Goal: Task Accomplishment & Management: Use online tool/utility

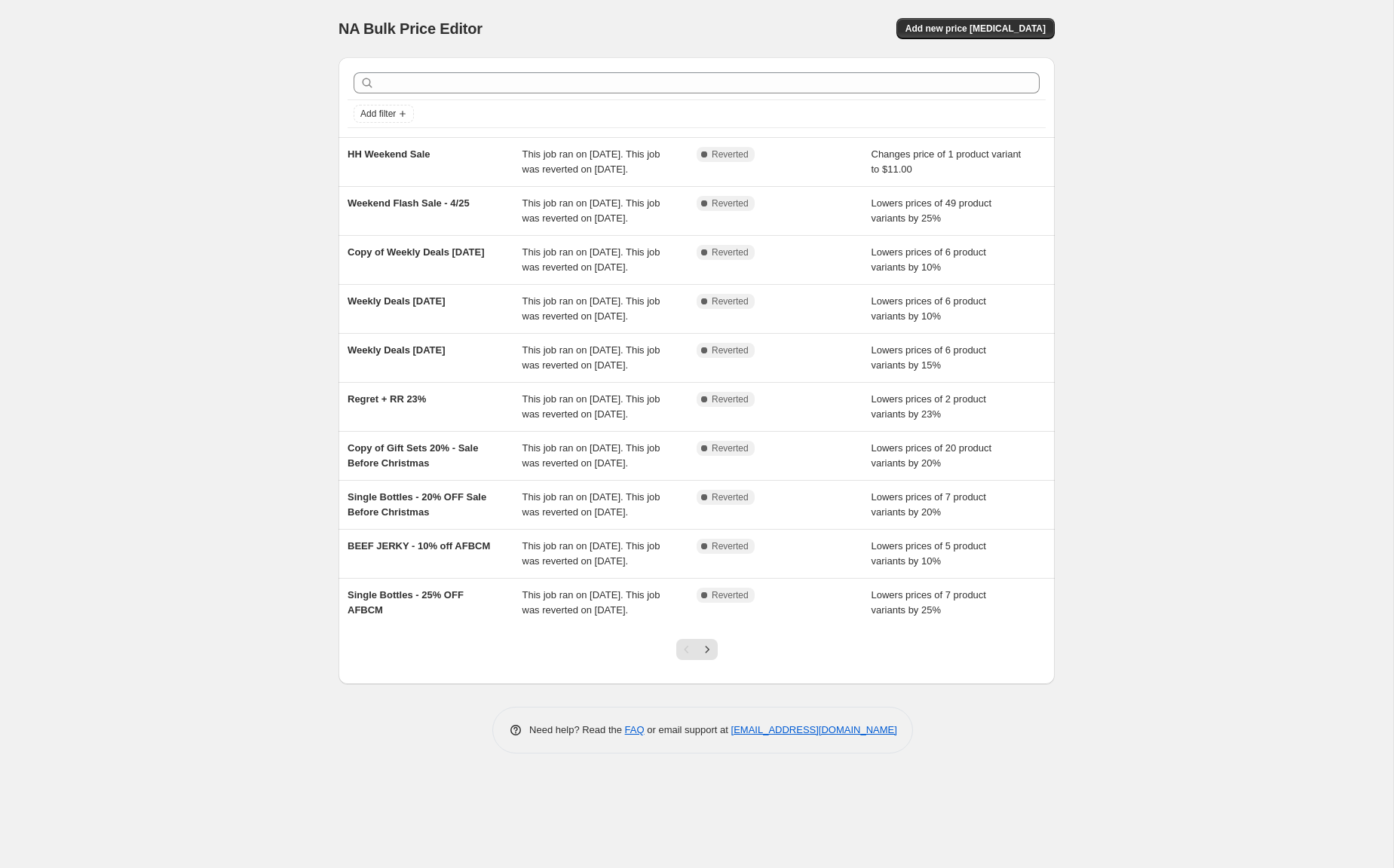
click at [259, 137] on div "NA Bulk Price Editor. This page is ready NA Bulk Price Editor Add new price [ME…" at bounding box center [696, 434] width 1393 height 868
click at [1018, 20] on button "Add new price [MEDICAL_DATA]" at bounding box center [975, 29] width 158 height 21
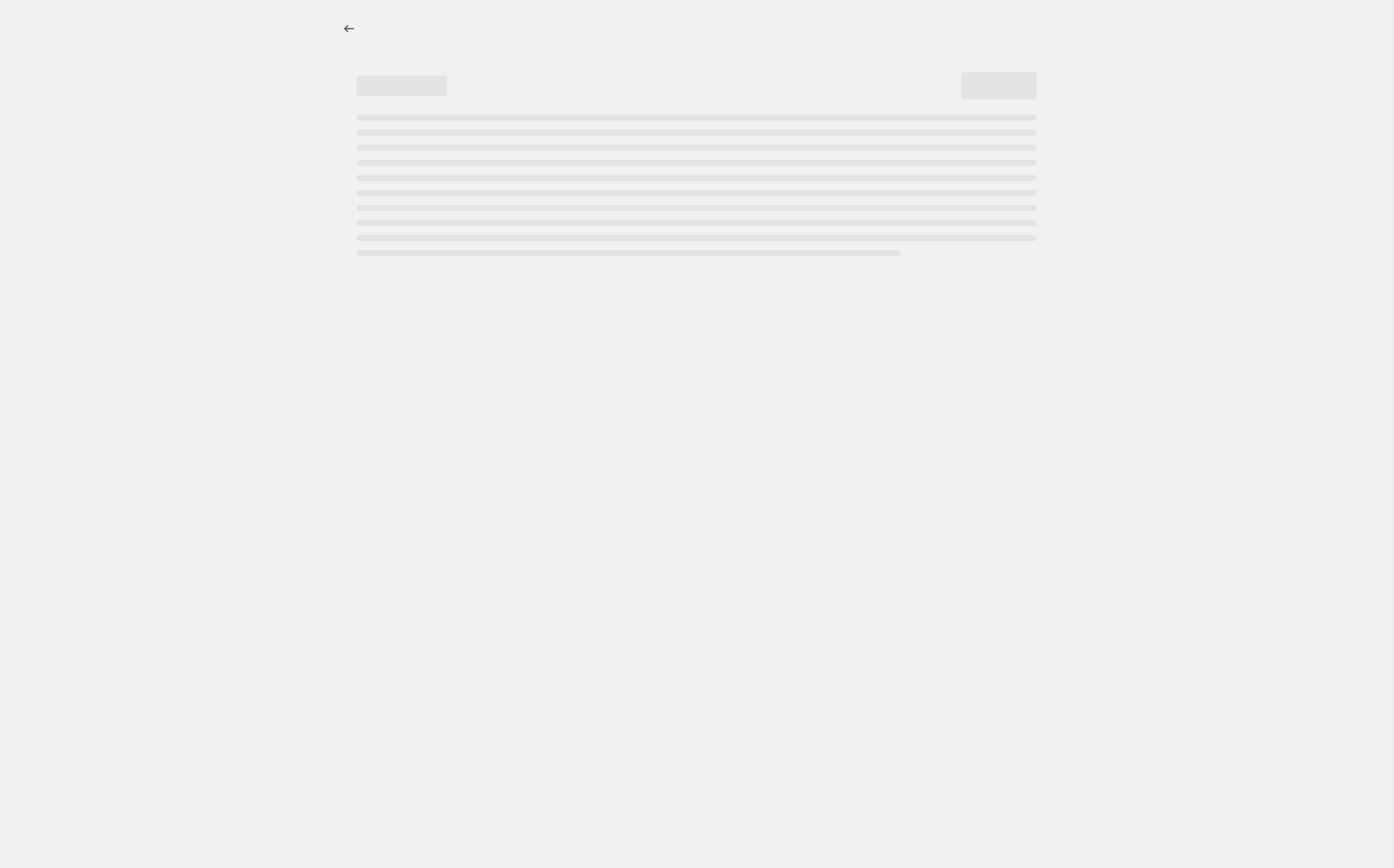
select select "percentage"
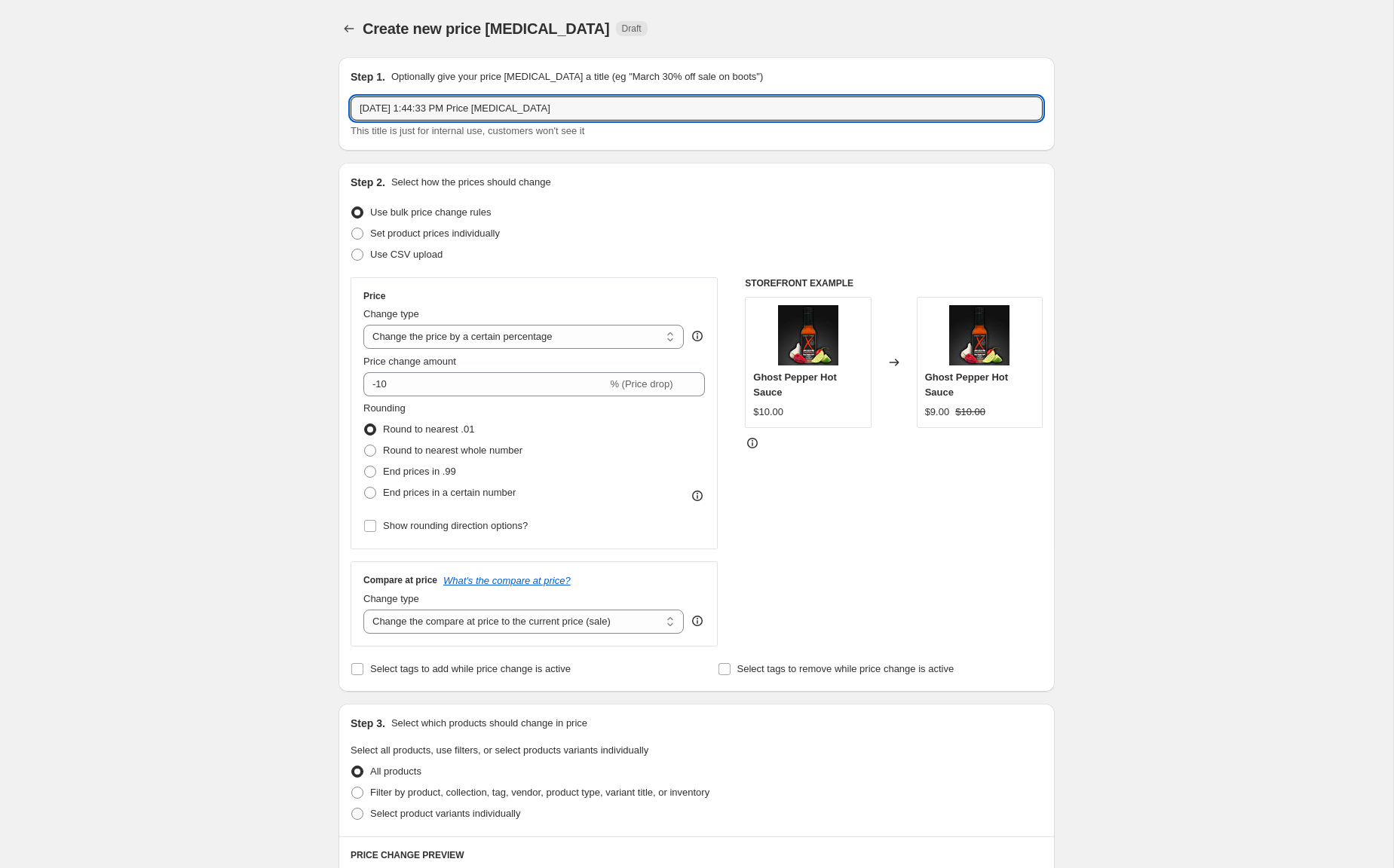
drag, startPoint x: 463, startPoint y: 108, endPoint x: 223, endPoint y: 84, distance: 241.2
click at [223, 84] on div "Create new price [MEDICAL_DATA]. This page is ready Create new price [MEDICAL_D…" at bounding box center [696, 753] width 1393 height 1506
type input "Ghost Gallon Sale"
click at [284, 283] on div "Create new price [MEDICAL_DATA]. This page is ready Create new price [MEDICAL_D…" at bounding box center [696, 753] width 1393 height 1506
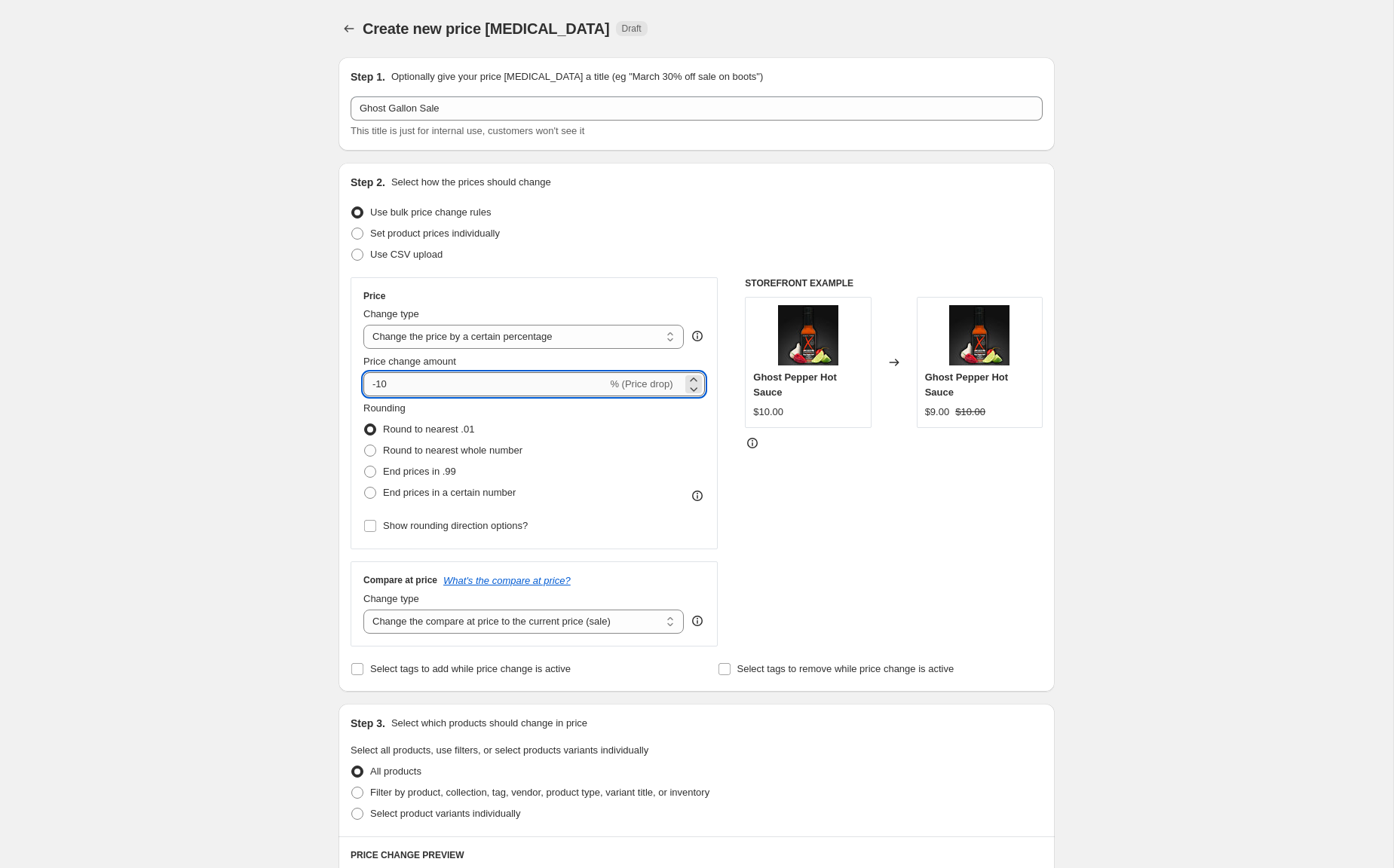
click at [483, 382] on input "-10" at bounding box center [484, 385] width 243 height 24
drag, startPoint x: 387, startPoint y: 376, endPoint x: 373, endPoint y: 373, distance: 14.3
click at [382, 375] on input "-10" at bounding box center [484, 385] width 243 height 24
click at [443, 380] on input "-10" at bounding box center [484, 385] width 243 height 24
click at [157, 426] on div "Create new price [MEDICAL_DATA]. This page is ready Create new price [MEDICAL_D…" at bounding box center [696, 753] width 1393 height 1506
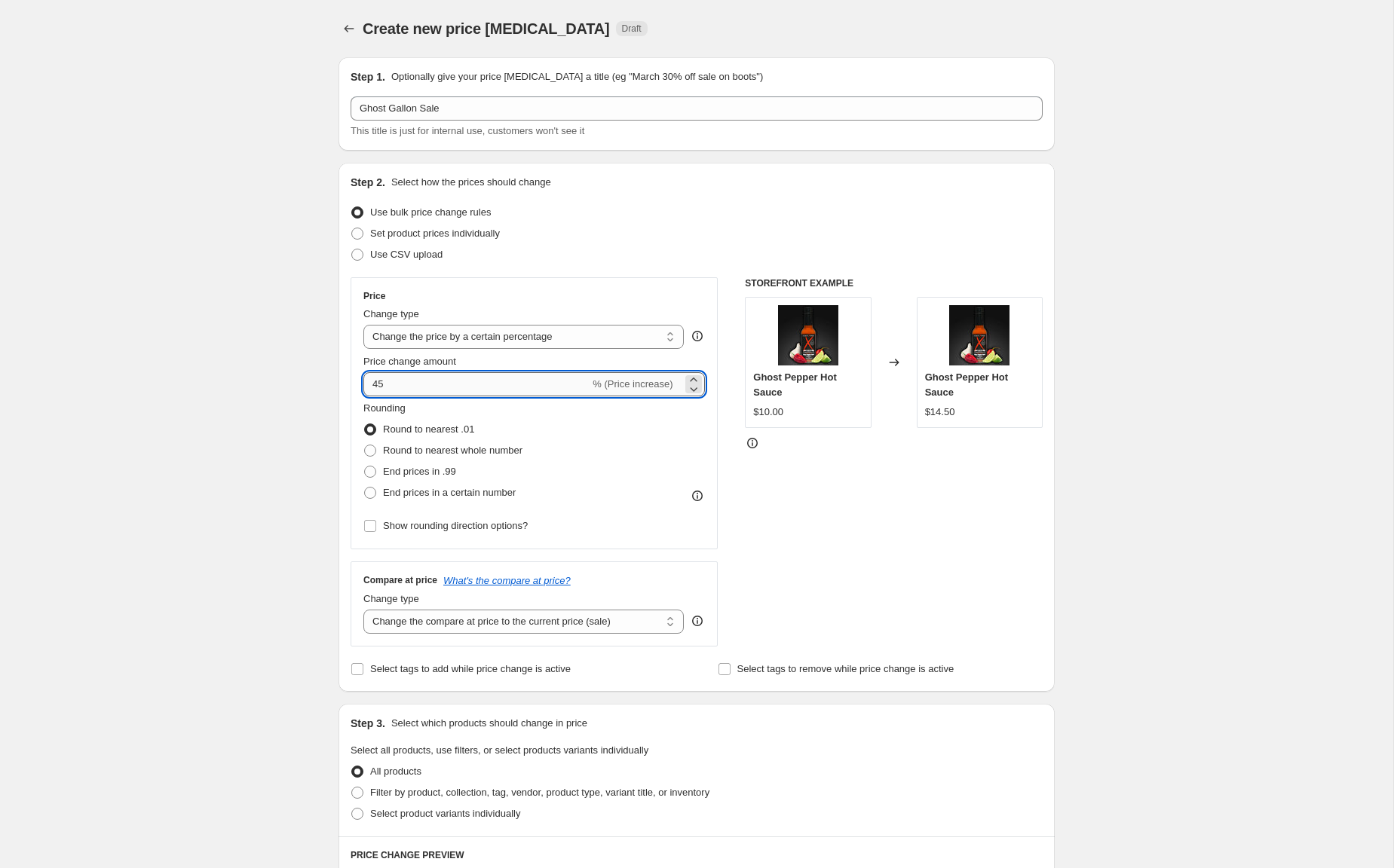
click at [373, 385] on input "45" at bounding box center [476, 385] width 226 height 24
type input "-45"
click at [661, 442] on div "Rounding Round to nearest .01 Round to nearest whole number End prices in .99 E…" at bounding box center [533, 452] width 341 height 103
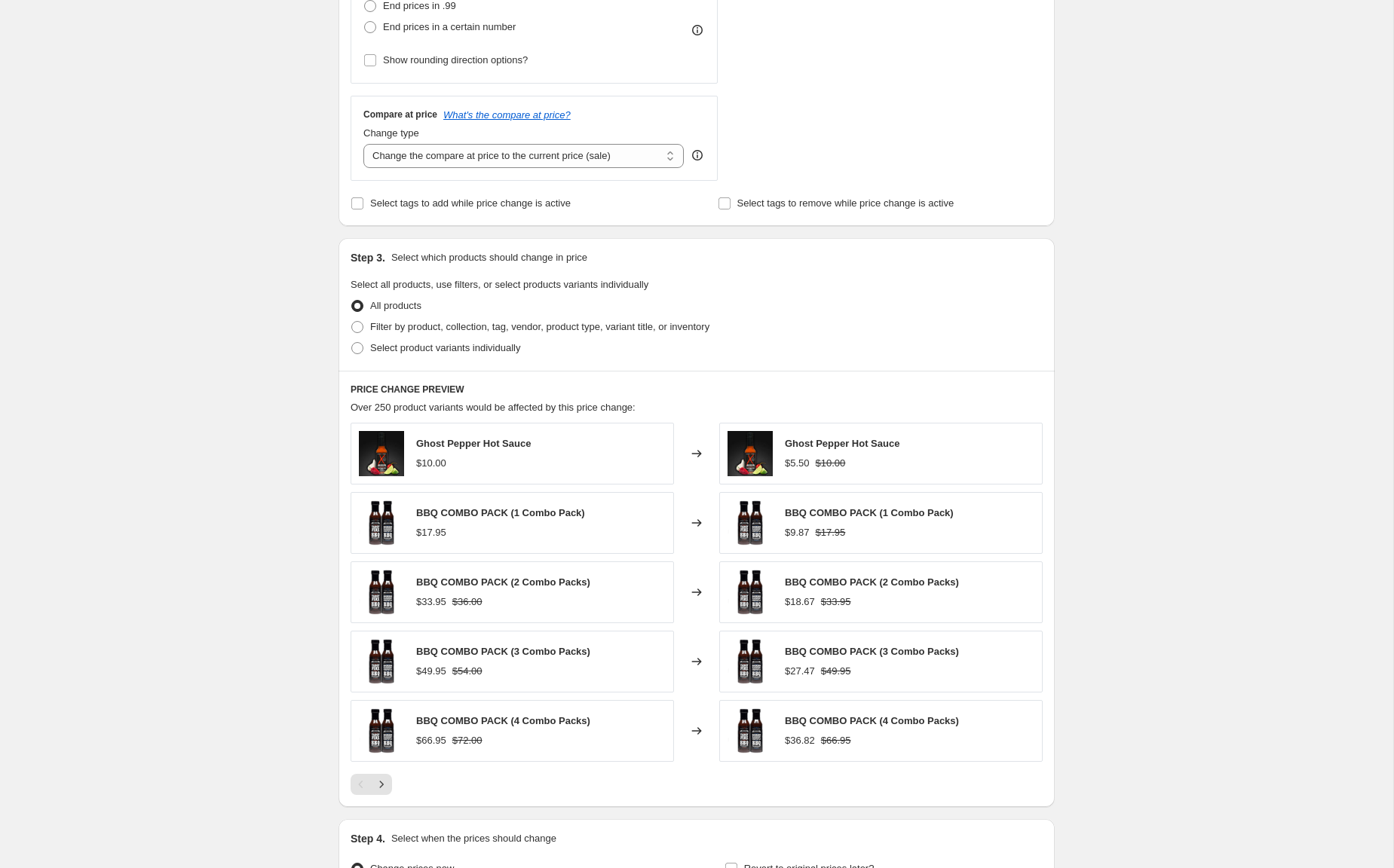
scroll to position [638, 0]
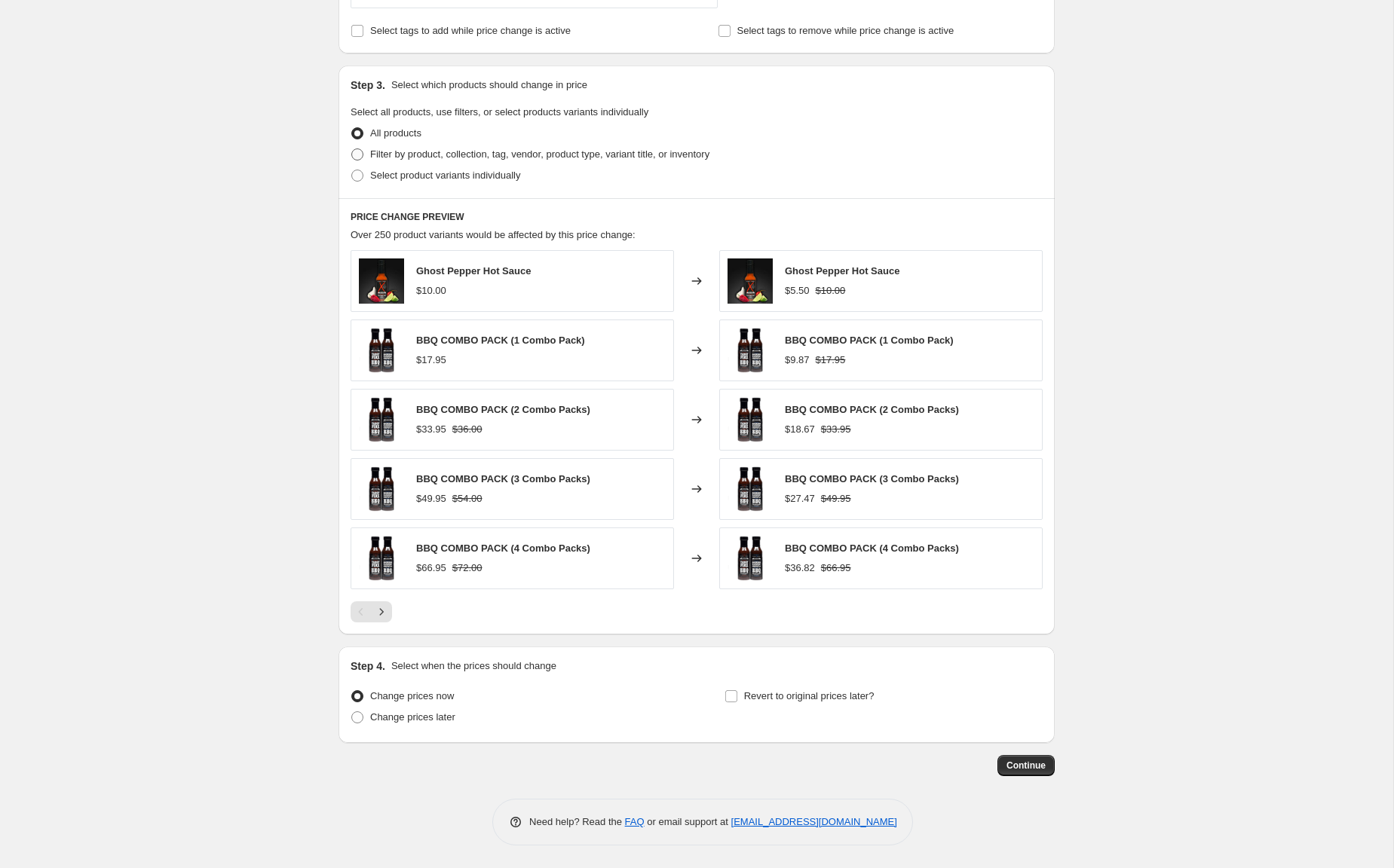
click at [399, 159] on span "Filter by product, collection, tag, vendor, product type, variant title, or inv…" at bounding box center [540, 154] width 339 height 11
click at [352, 149] on input "Filter by product, collection, tag, vendor, product type, variant title, or inv…" at bounding box center [351, 149] width 1 height 1
radio input "true"
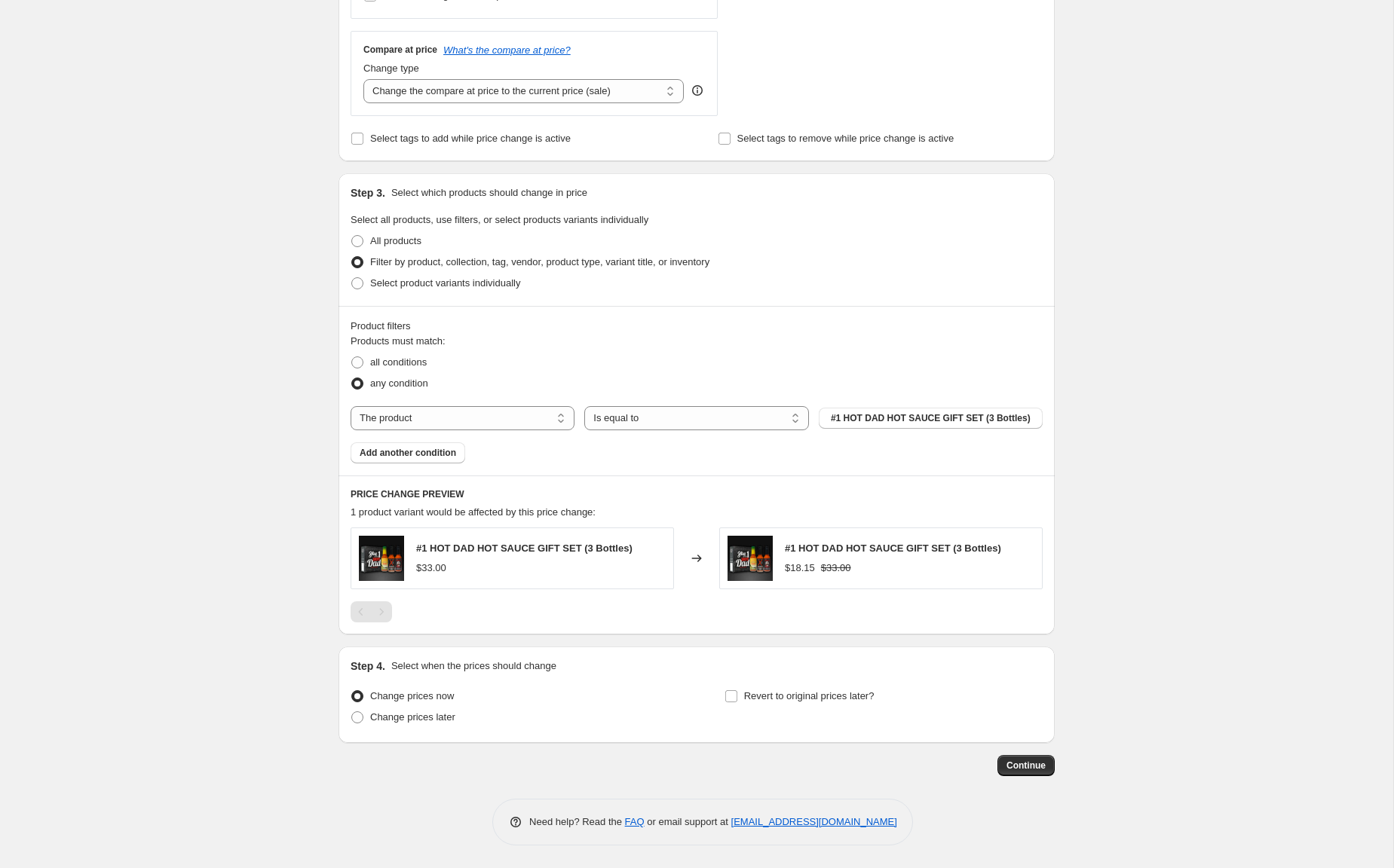
scroll to position [531, 0]
click at [410, 414] on select "The product The product's collection The product's tag The product's vendor The…" at bounding box center [462, 418] width 224 height 24
click at [939, 421] on span "#1 HOT DAD HOT SAUCE GIFT SET (3 Bottles)" at bounding box center [930, 418] width 200 height 12
click at [1169, 337] on div "Create new price [MEDICAL_DATA]. This page is ready Create new price [MEDICAL_D…" at bounding box center [696, 169] width 1393 height 1399
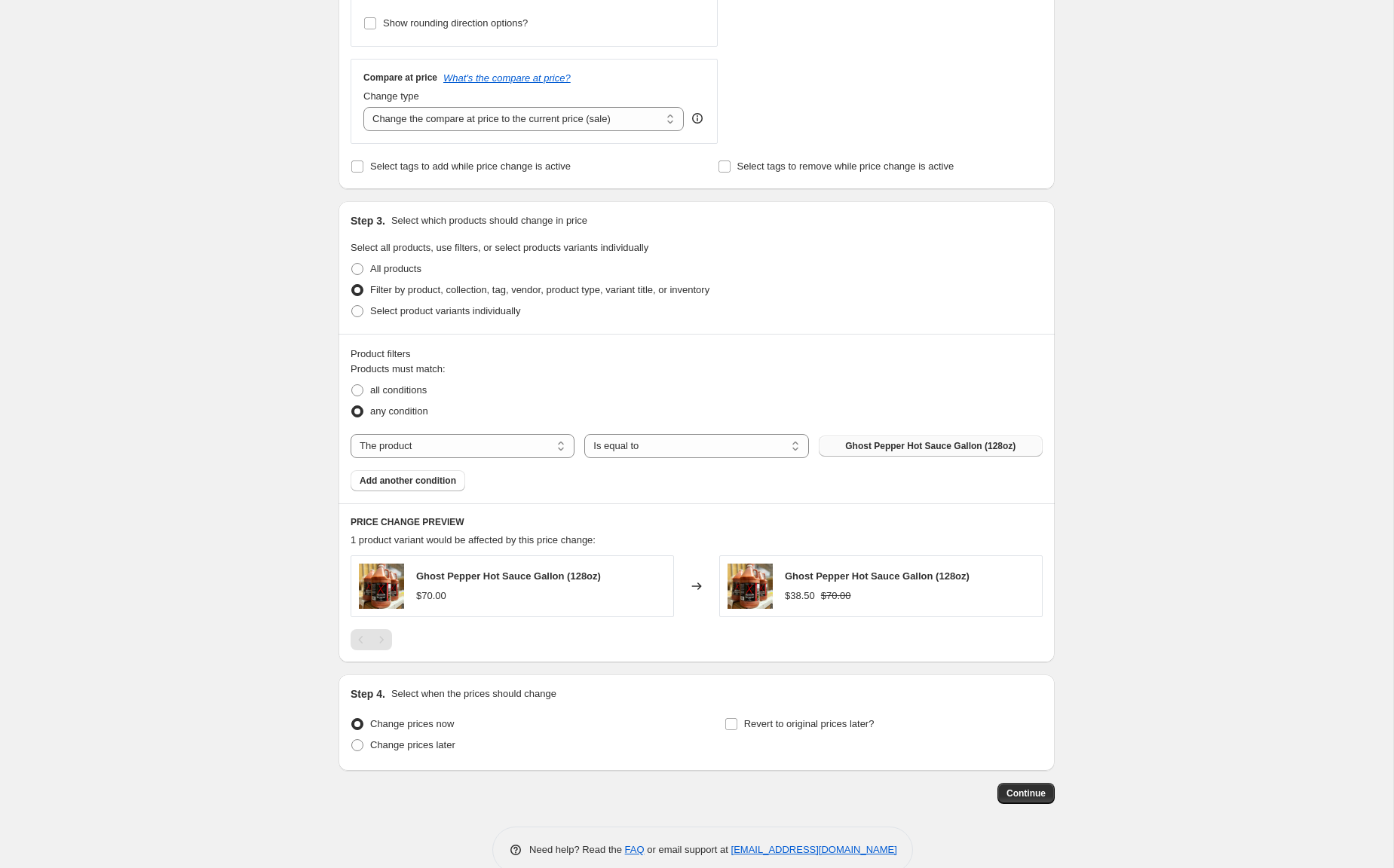
scroll to position [493, 0]
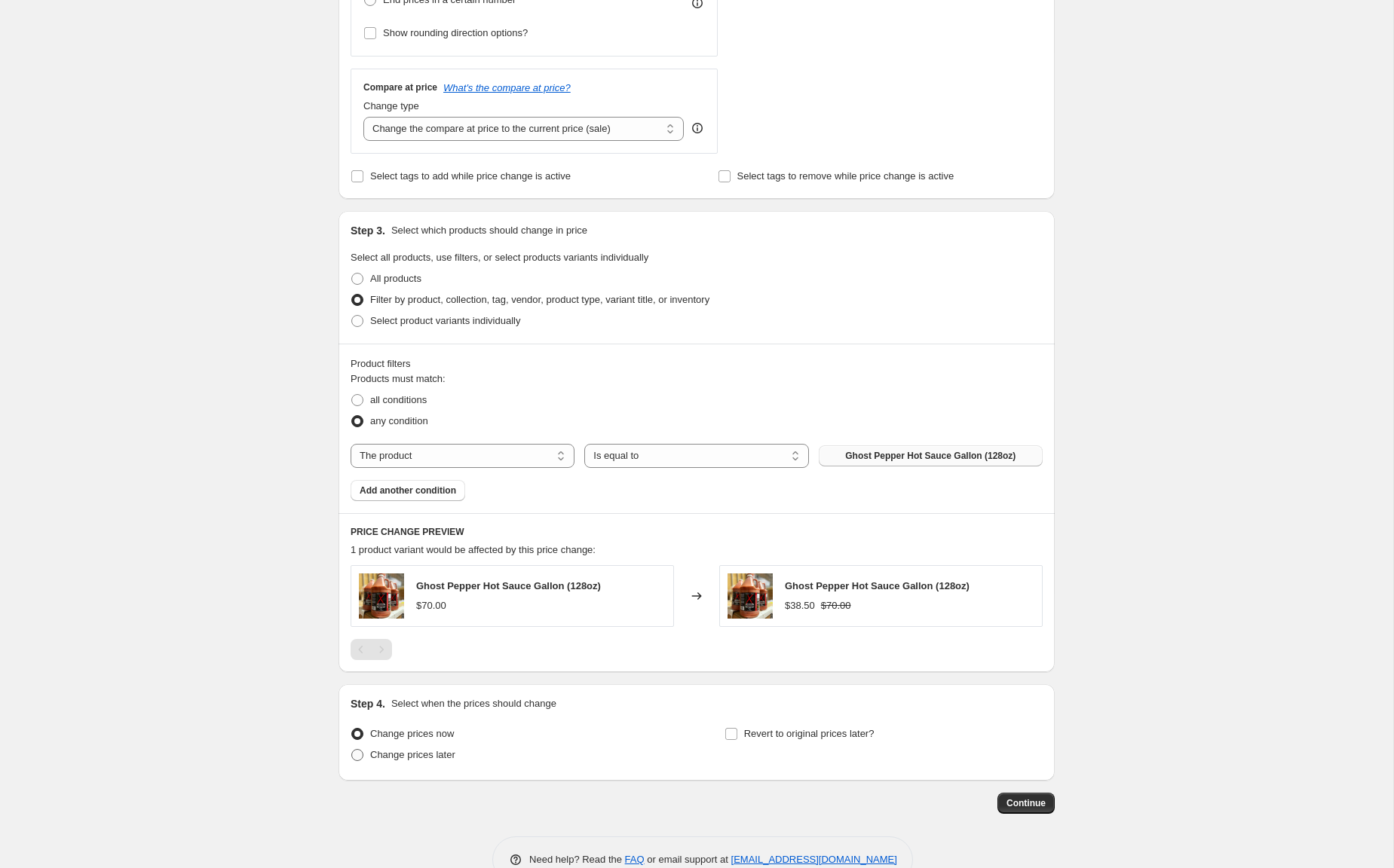
click at [394, 761] on span "Change prices later" at bounding box center [413, 755] width 85 height 15
click at [352, 750] on input "Change prices later" at bounding box center [351, 749] width 1 height 1
radio input "true"
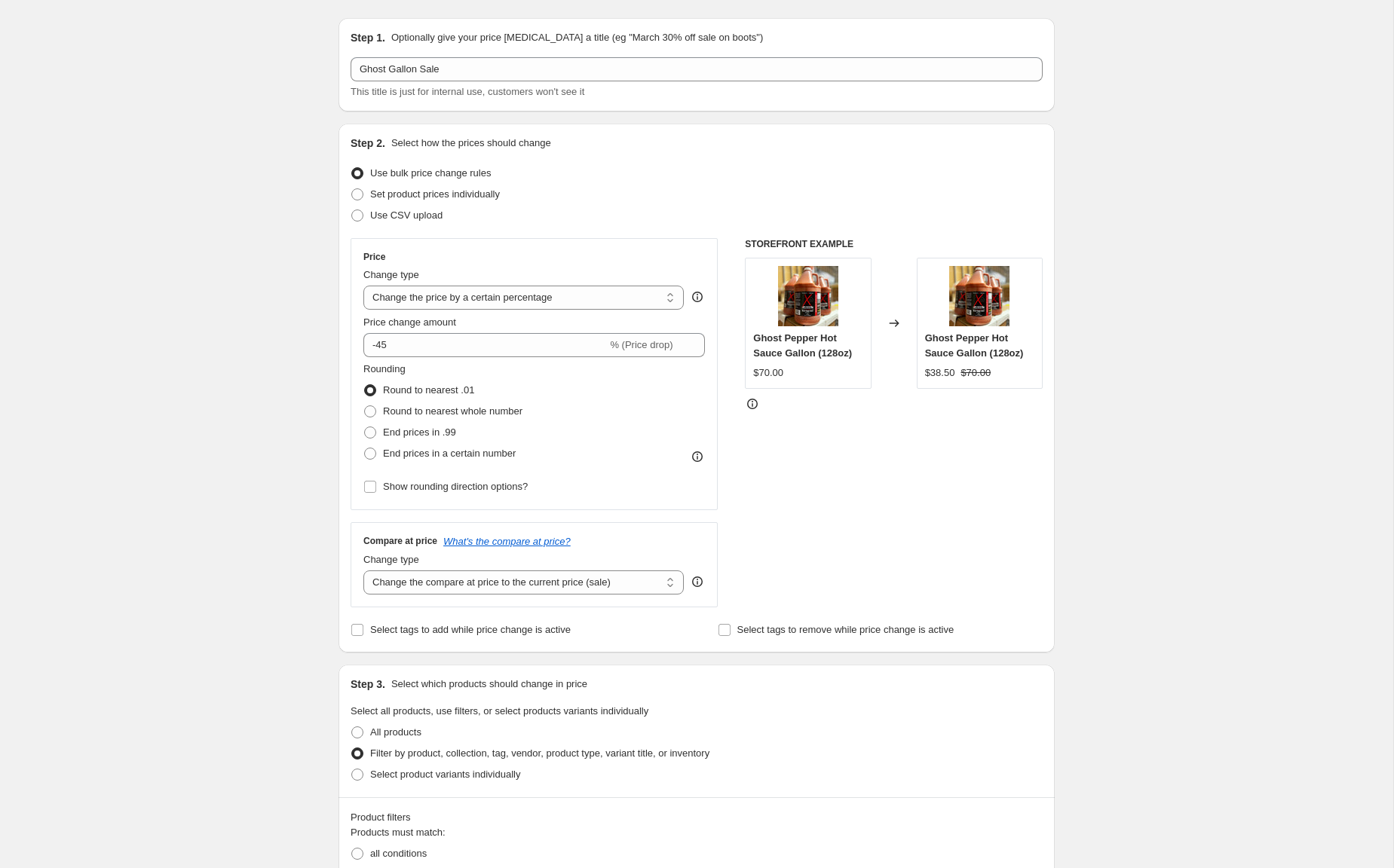
scroll to position [0, 0]
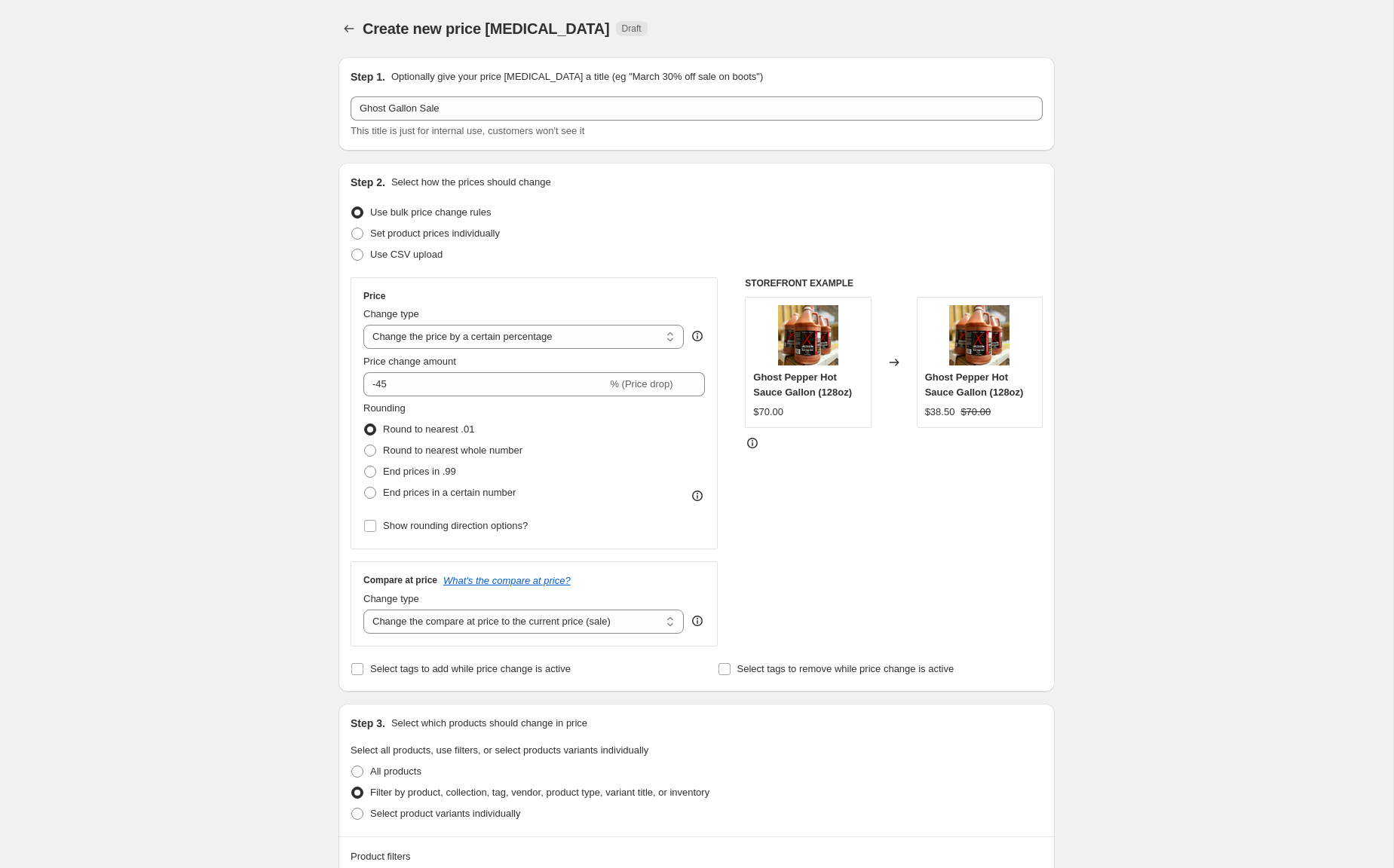
click at [642, 267] on div "Step 2. Select how the prices should change Use bulk price change rules Set pro…" at bounding box center [696, 427] width 692 height 505
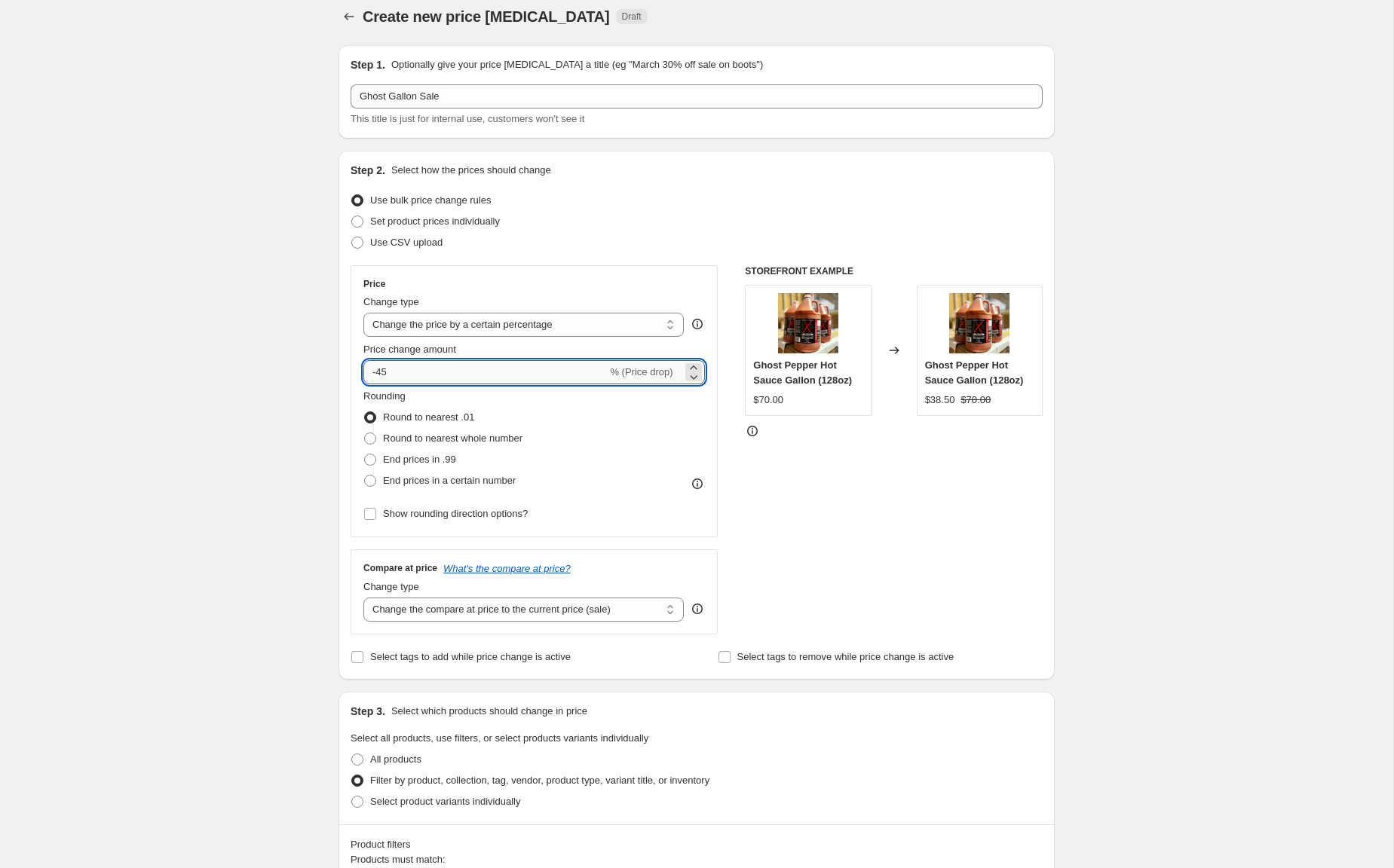
drag, startPoint x: 379, startPoint y: 369, endPoint x: 491, endPoint y: 377, distance: 112.3
click at [492, 377] on input "-45" at bounding box center [484, 373] width 243 height 24
click at [884, 479] on div "STOREFRONT EXAMPLE Ghost Pepper Hot Sauce Gallon (128oz) $70.00 Changed to Ghos…" at bounding box center [893, 450] width 298 height 369
drag, startPoint x: 376, startPoint y: 374, endPoint x: 430, endPoint y: 377, distance: 54.1
click at [430, 377] on input "-50" at bounding box center [484, 373] width 243 height 24
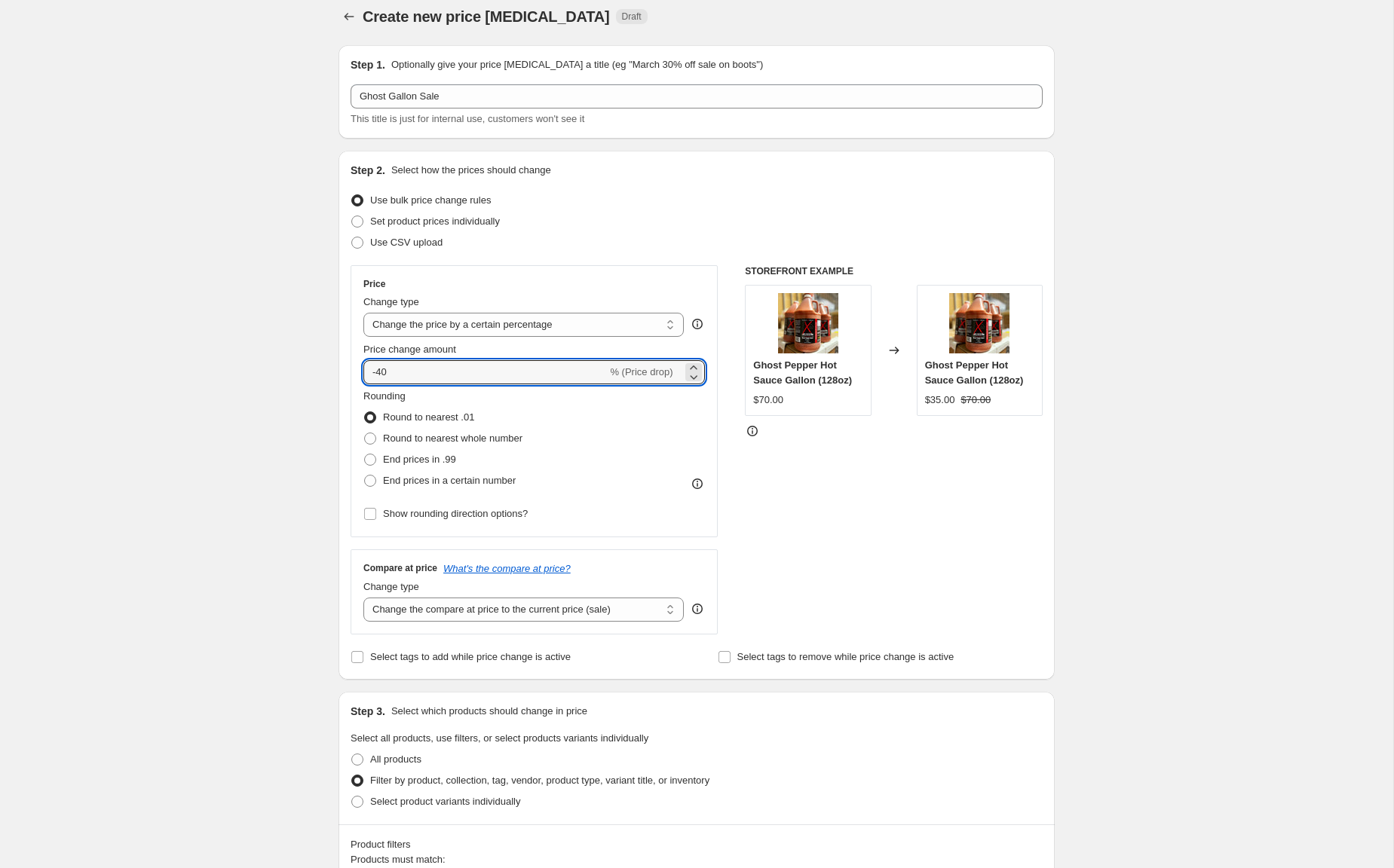
click at [1014, 482] on div "STOREFRONT EXAMPLE Ghost Pepper Hot Sauce Gallon (128oz) $70.00 Changed to Ghos…" at bounding box center [893, 450] width 298 height 369
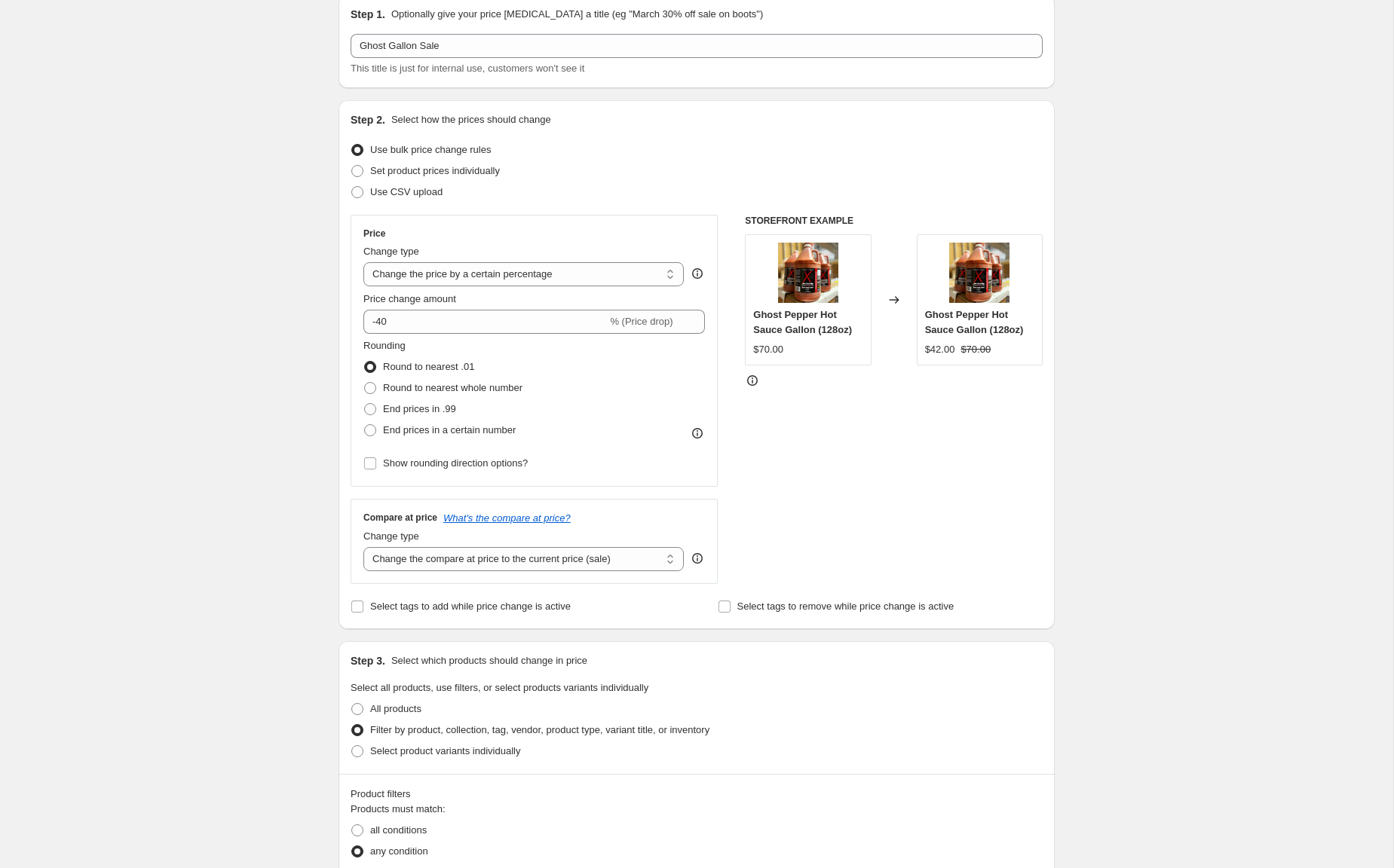
scroll to position [65, 0]
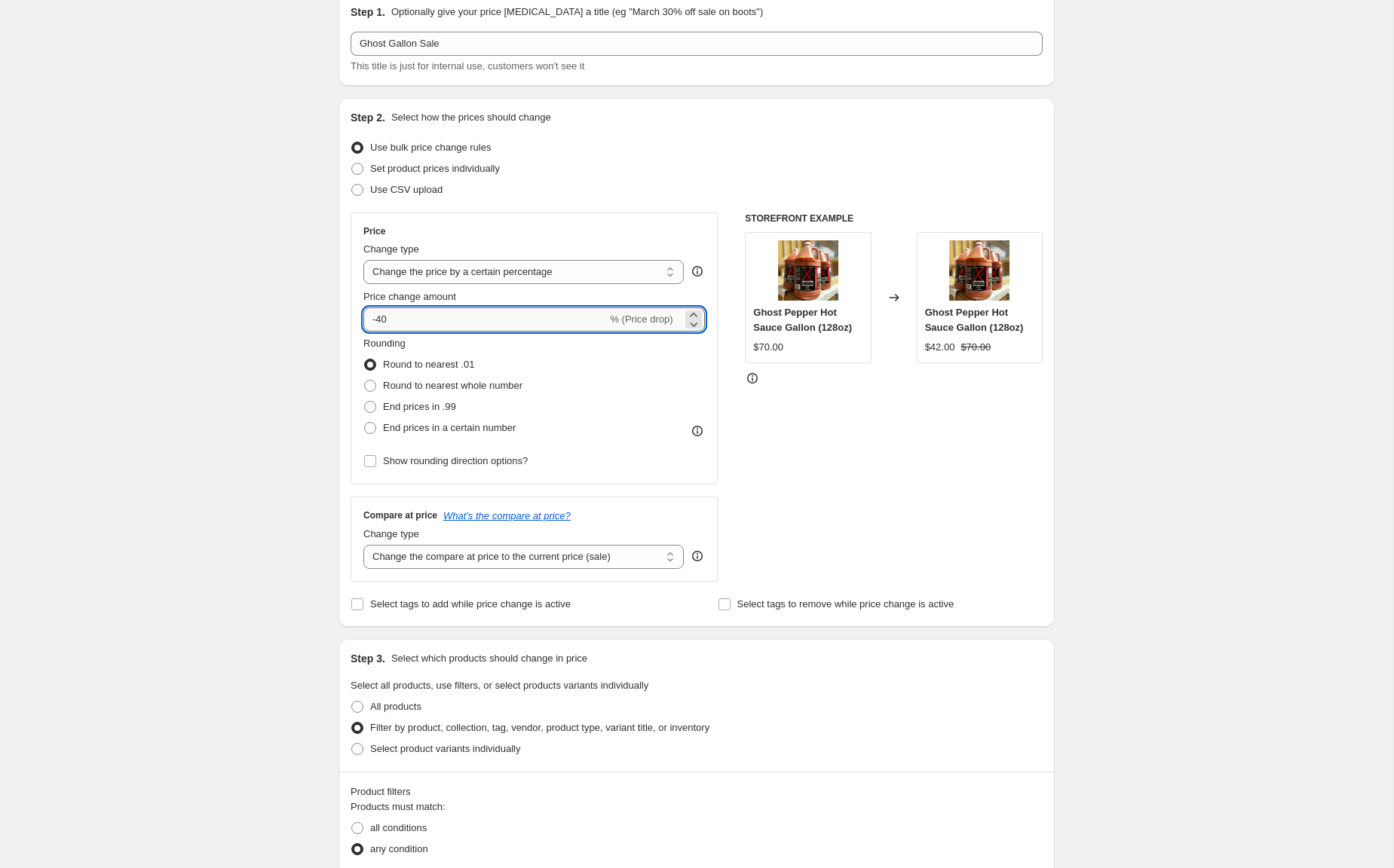
drag, startPoint x: 387, startPoint y: 322, endPoint x: 404, endPoint y: 322, distance: 17.0
click at [402, 321] on input "-40" at bounding box center [484, 320] width 243 height 24
click at [879, 434] on div "STOREFRONT EXAMPLE Ghost Pepper Hot Sauce Gallon (128oz) $70.00 Changed to Ghos…" at bounding box center [893, 397] width 298 height 369
drag, startPoint x: 958, startPoint y: 348, endPoint x: 944, endPoint y: 390, distance: 44.3
click at [923, 352] on div "Ghost Pepper Hot Sauce Gallon (128oz) $39.90 $70.00" at bounding box center [979, 297] width 126 height 131
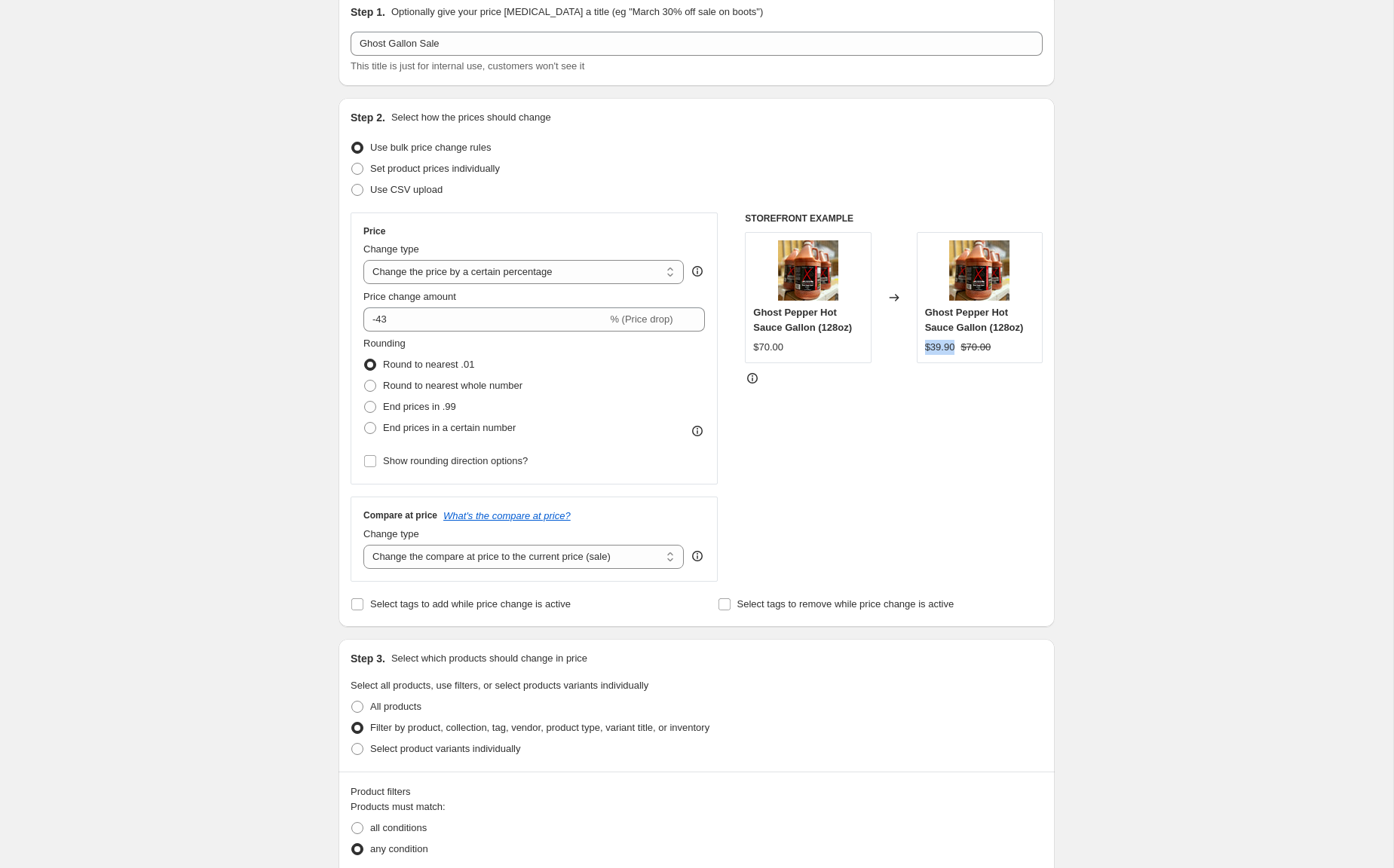
copy div "$39.90"
click at [944, 396] on div "STOREFRONT EXAMPLE Ghost Pepper Hot Sauce Gallon (128oz) $70.00 Changed to Ghos…" at bounding box center [893, 397] width 298 height 369
drag, startPoint x: 385, startPoint y: 320, endPoint x: 453, endPoint y: 320, distance: 68.0
click at [453, 320] on input "-43" at bounding box center [484, 320] width 243 height 24
click at [143, 288] on div "Create new price [MEDICAL_DATA]. This page is ready Create new price [MEDICAL_D…" at bounding box center [696, 763] width 1393 height 1657
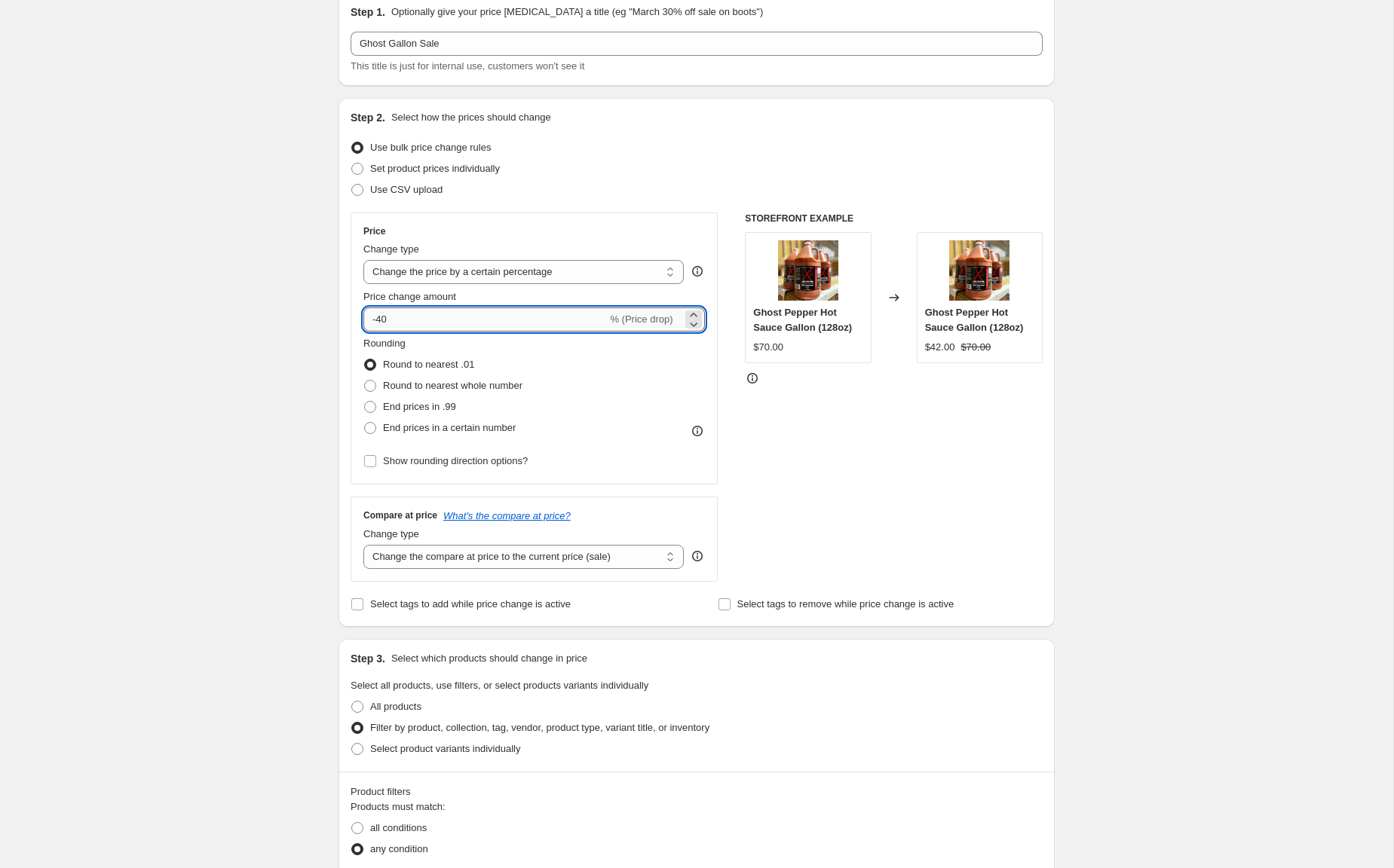
drag, startPoint x: 381, startPoint y: 322, endPoint x: 434, endPoint y: 321, distance: 53.0
click at [436, 321] on input "-40" at bounding box center [484, 320] width 243 height 24
click at [276, 343] on div "Create new price [MEDICAL_DATA]. This page is ready Create new price [MEDICAL_D…" at bounding box center [696, 763] width 1393 height 1657
drag, startPoint x: 385, startPoint y: 320, endPoint x: 442, endPoint y: 323, distance: 57.1
click at [442, 323] on input "-43" at bounding box center [484, 320] width 243 height 24
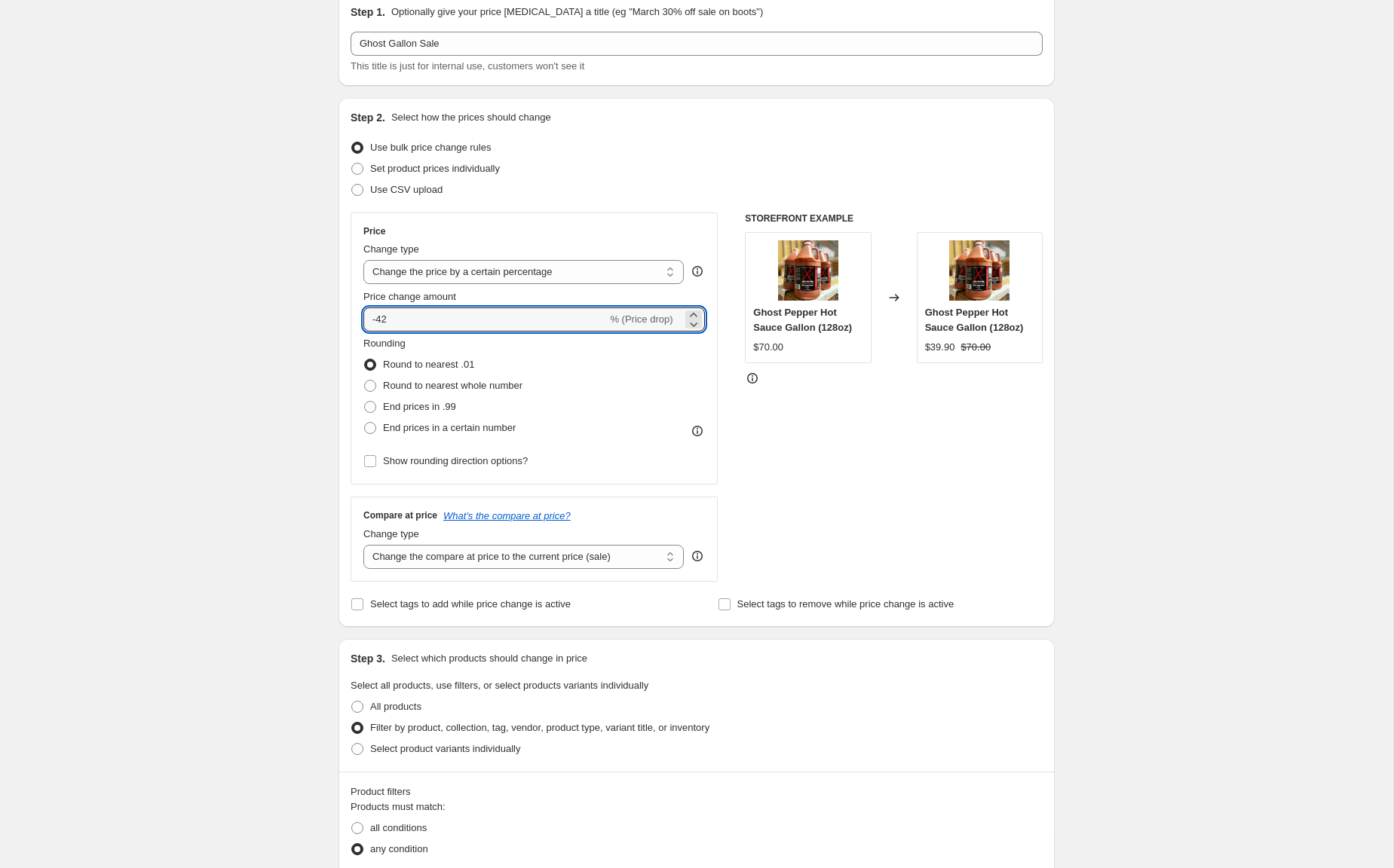
click at [187, 316] on div "Create new price [MEDICAL_DATA]. This page is ready Create new price [MEDICAL_D…" at bounding box center [696, 763] width 1393 height 1657
drag, startPoint x: 384, startPoint y: 320, endPoint x: 414, endPoint y: 323, distance: 30.1
click at [414, 323] on input "-42" at bounding box center [484, 320] width 243 height 24
type input "-43"
click at [264, 312] on div "Create new price [MEDICAL_DATA]. This page is ready Create new price [MEDICAL_D…" at bounding box center [696, 763] width 1393 height 1657
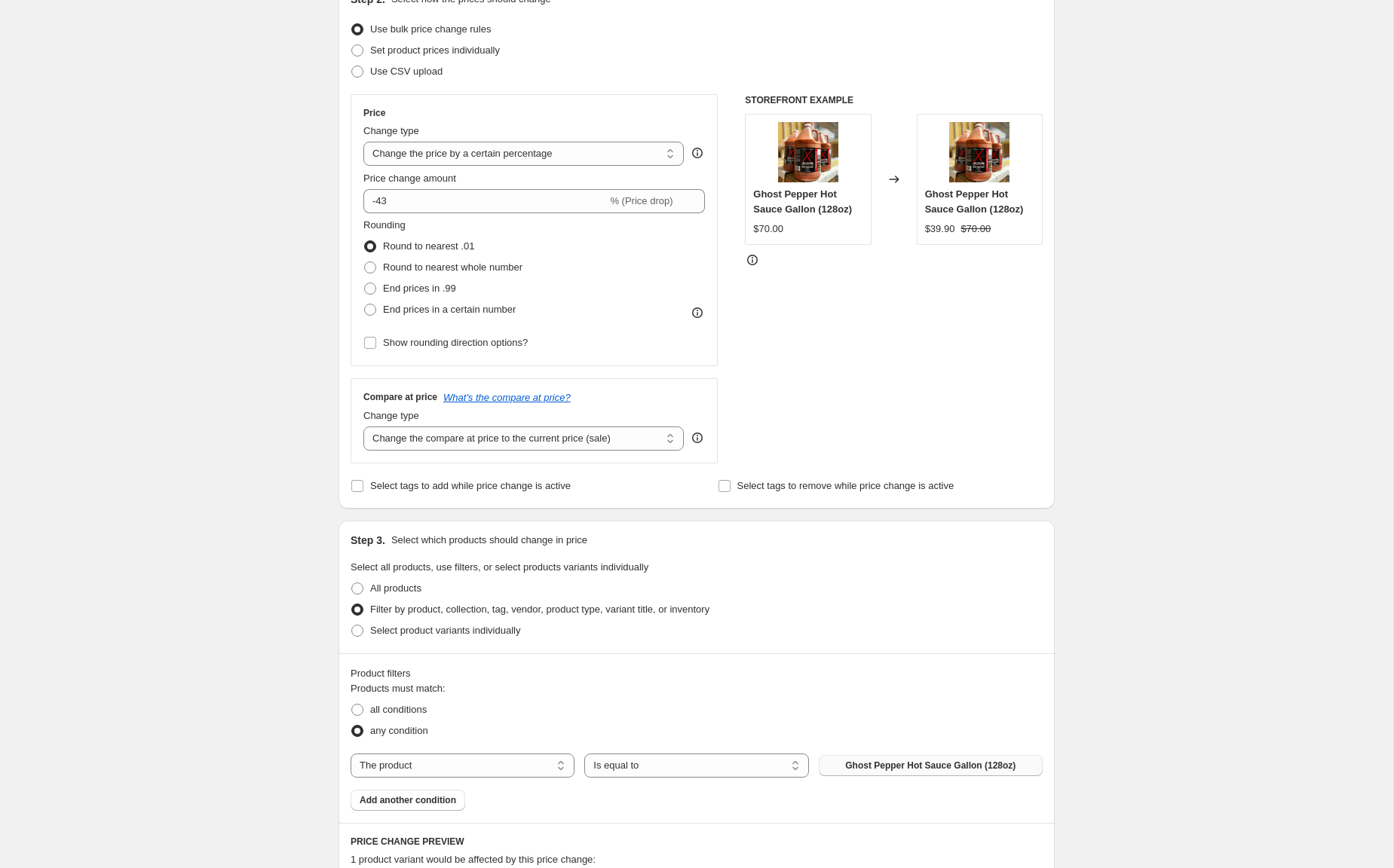
scroll to position [194, 0]
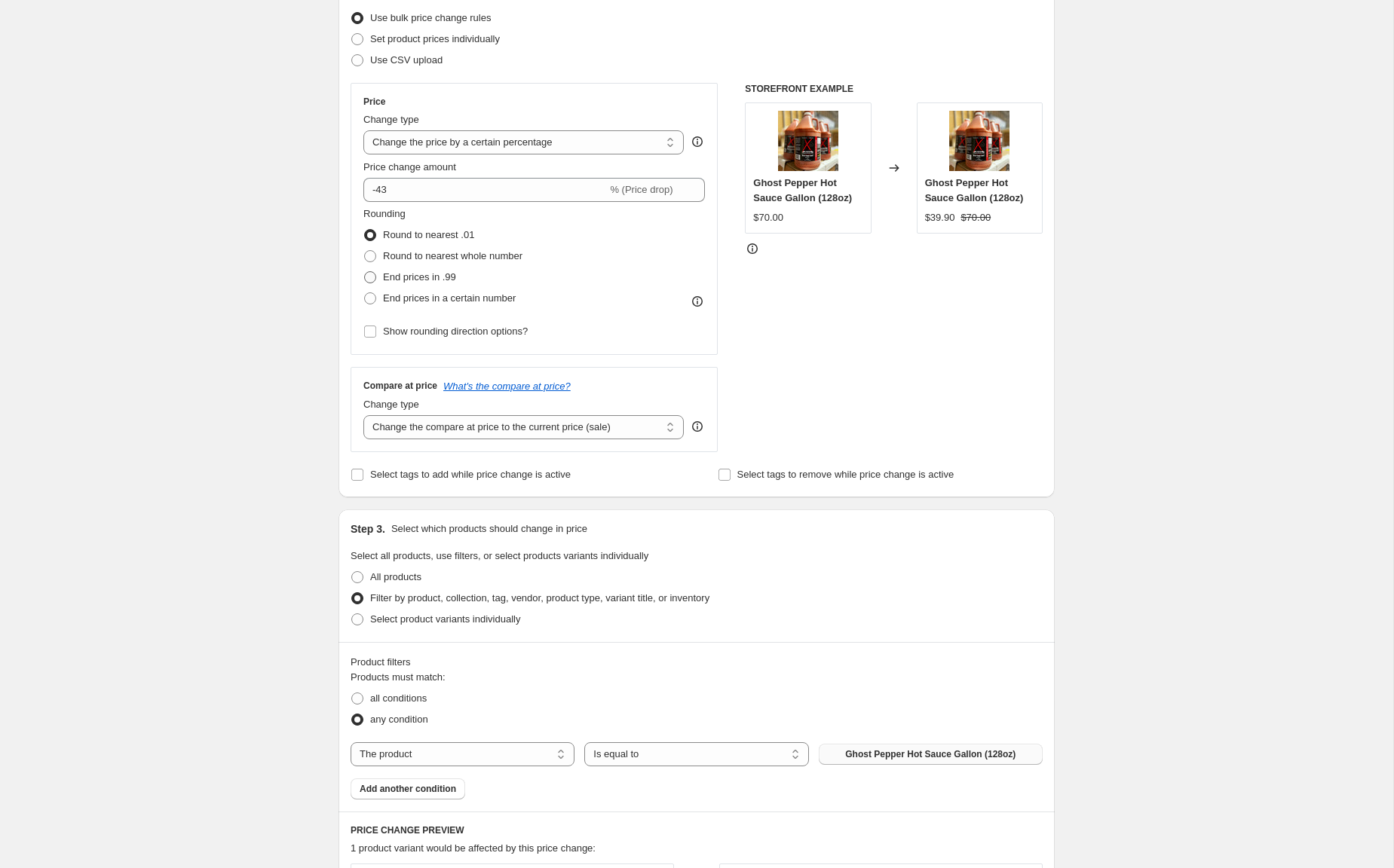
click at [369, 278] on span at bounding box center [369, 277] width 12 height 12
click at [365, 272] on input "End prices in .99" at bounding box center [364, 271] width 1 height 1
radio input "true"
click at [397, 231] on span "Round to nearest .01" at bounding box center [429, 234] width 92 height 11
click at [365, 230] on input "Round to nearest .01" at bounding box center [364, 229] width 1 height 1
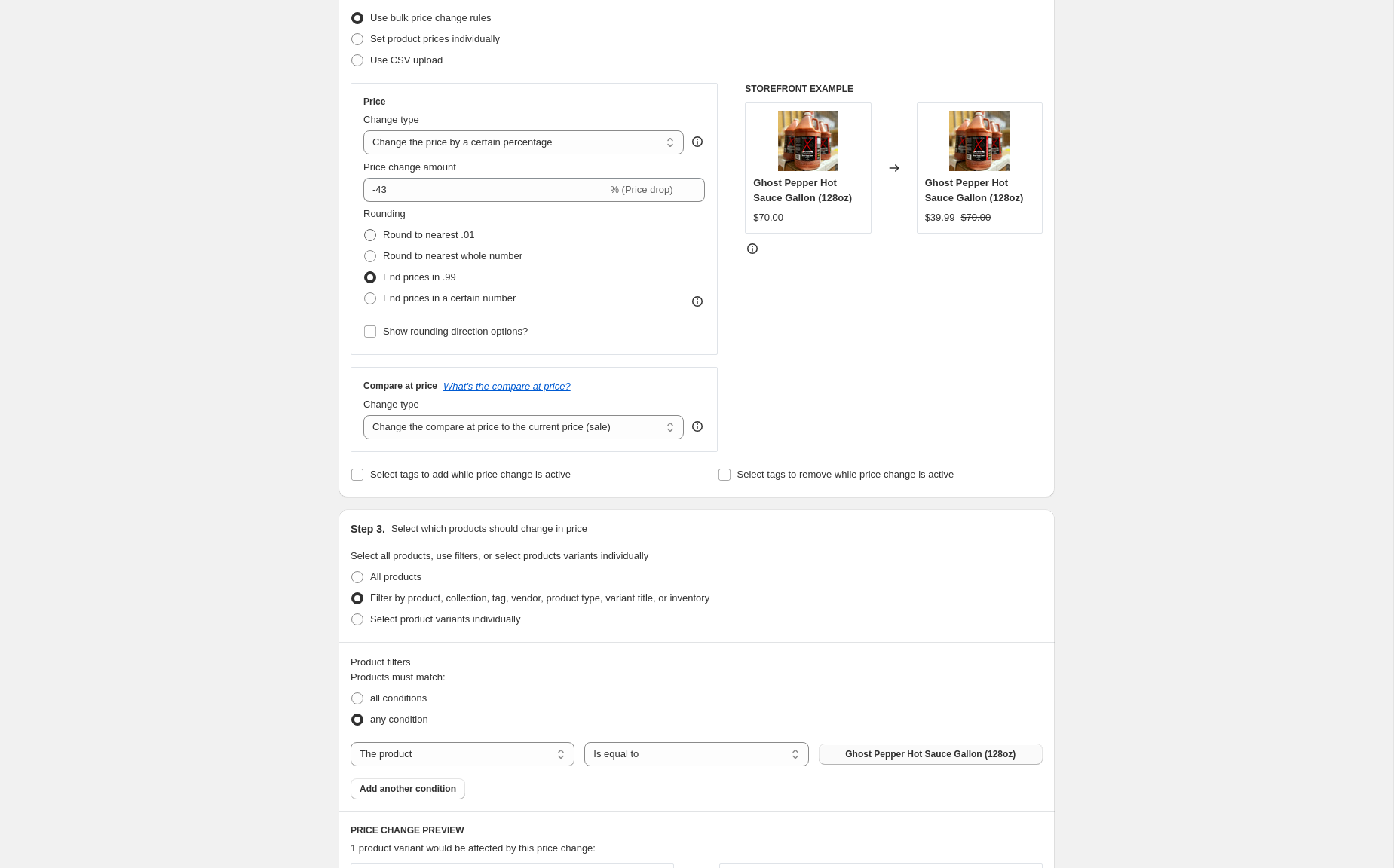
radio input "true"
click at [411, 278] on span "End prices in .99" at bounding box center [419, 277] width 73 height 11
click at [365, 272] on input "End prices in .99" at bounding box center [364, 271] width 1 height 1
radio input "true"
click at [436, 188] on input "-43" at bounding box center [484, 190] width 243 height 24
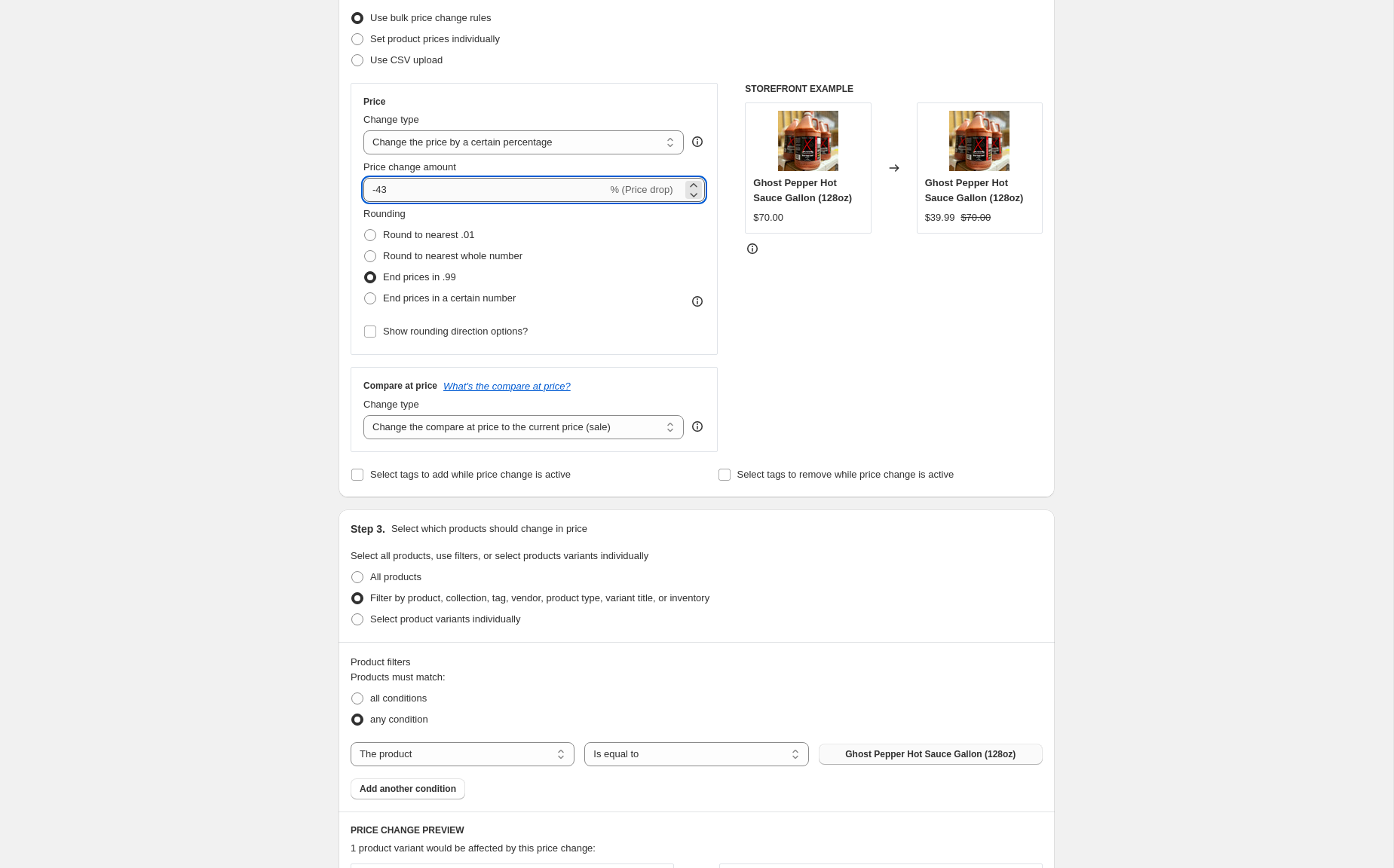
drag, startPoint x: 380, startPoint y: 192, endPoint x: 410, endPoint y: 194, distance: 30.1
click at [410, 194] on input "-43" at bounding box center [484, 190] width 243 height 24
type input "-35"
click at [931, 373] on div "STOREFRONT EXAMPLE Ghost Pepper Hot Sauce Gallon (128oz) $70.00 Changed to Ghos…" at bounding box center [893, 267] width 298 height 369
click at [438, 232] on span "Round to nearest .01" at bounding box center [429, 234] width 92 height 11
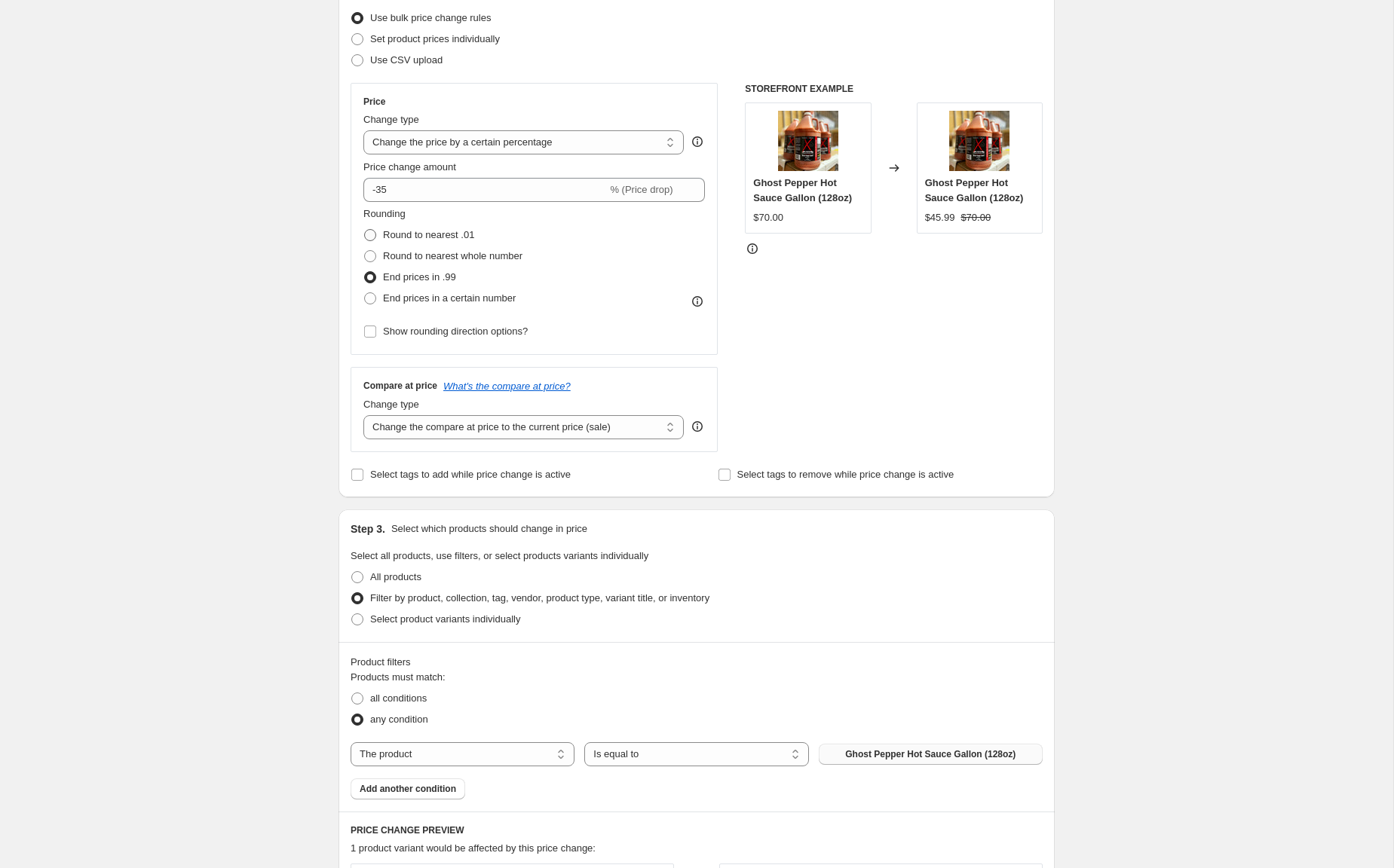
click at [365, 230] on input "Round to nearest .01" at bounding box center [364, 229] width 1 height 1
radio input "true"
drag, startPoint x: 958, startPoint y: 215, endPoint x: 923, endPoint y: 222, distance: 35.7
click at [923, 222] on div "Ghost Pepper Hot Sauce Gallon (128oz) $45.50 $70.00" at bounding box center [979, 168] width 126 height 131
copy div "$45.50"
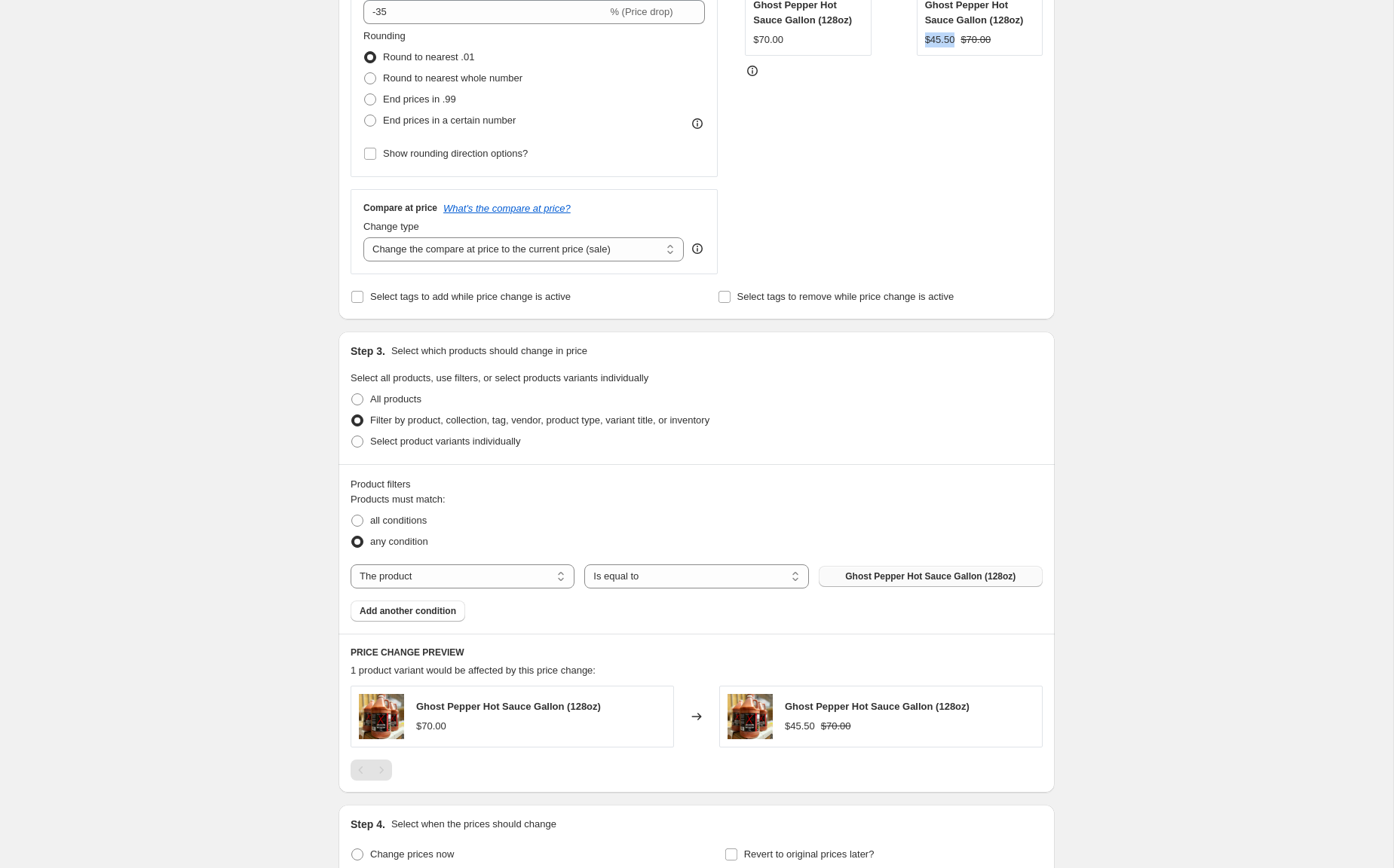
scroll to position [0, 0]
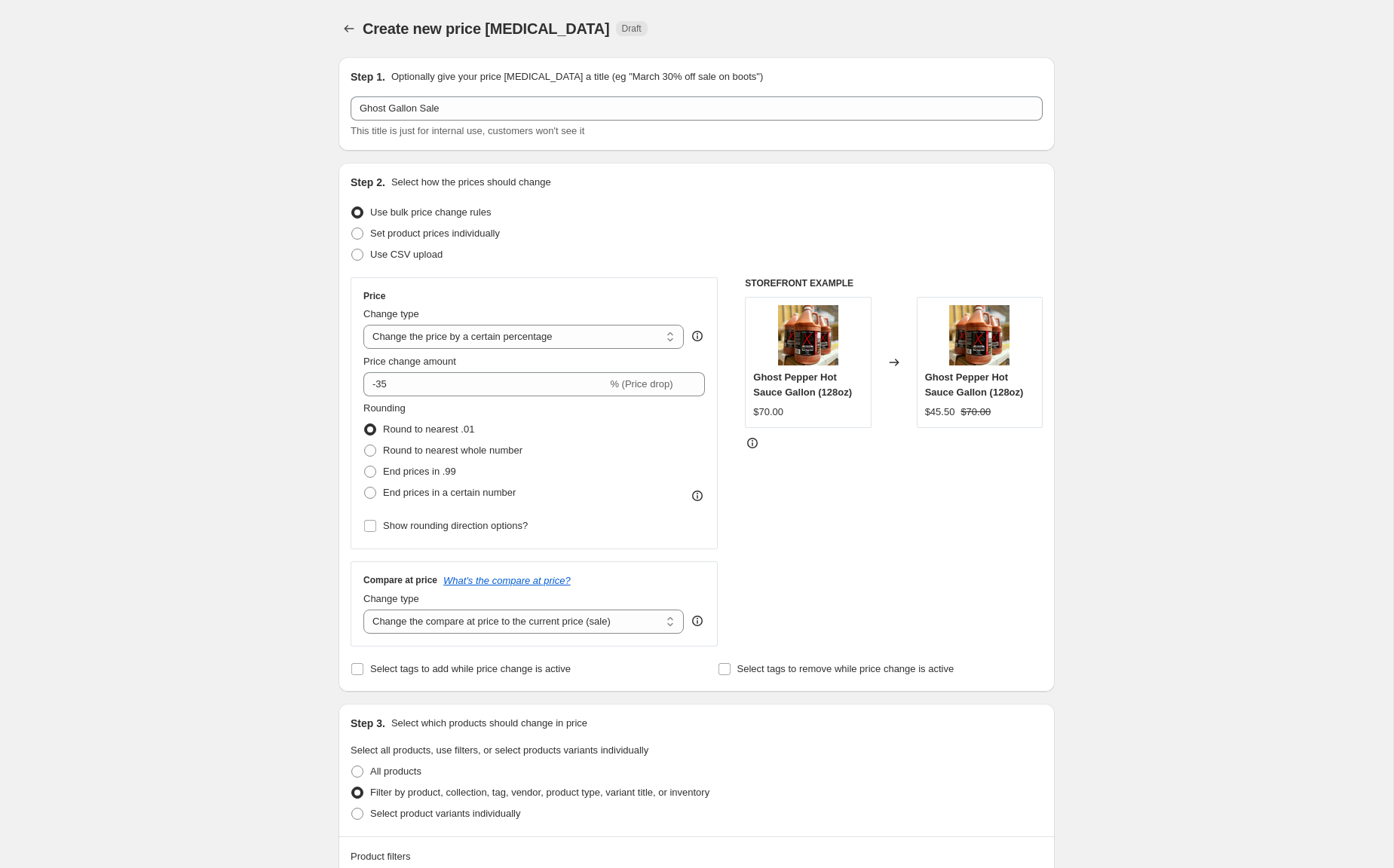
click at [259, 335] on div "Create new price [MEDICAL_DATA]. This page is ready Create new price [MEDICAL_D…" at bounding box center [696, 828] width 1393 height 1657
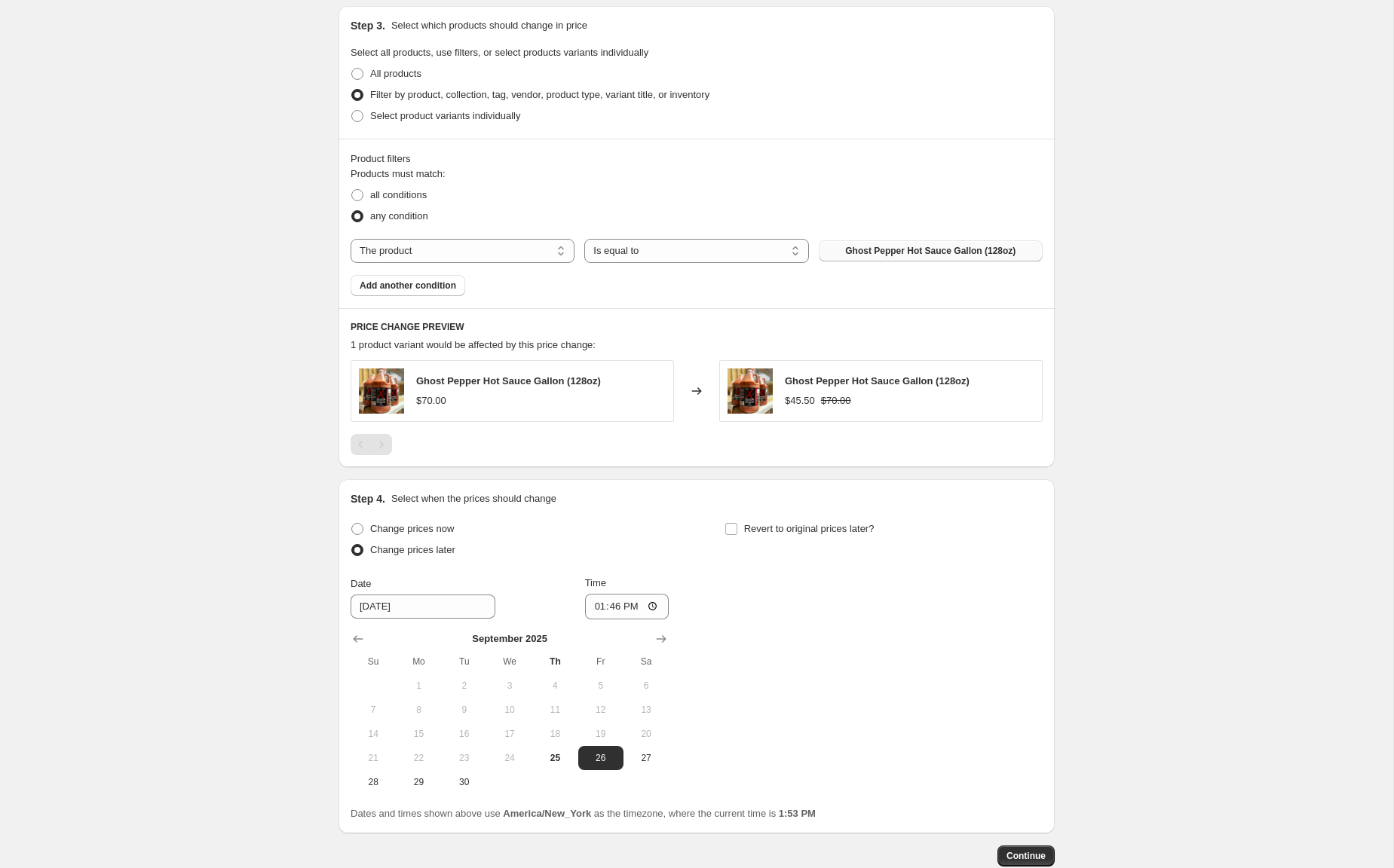
scroll to position [789, 0]
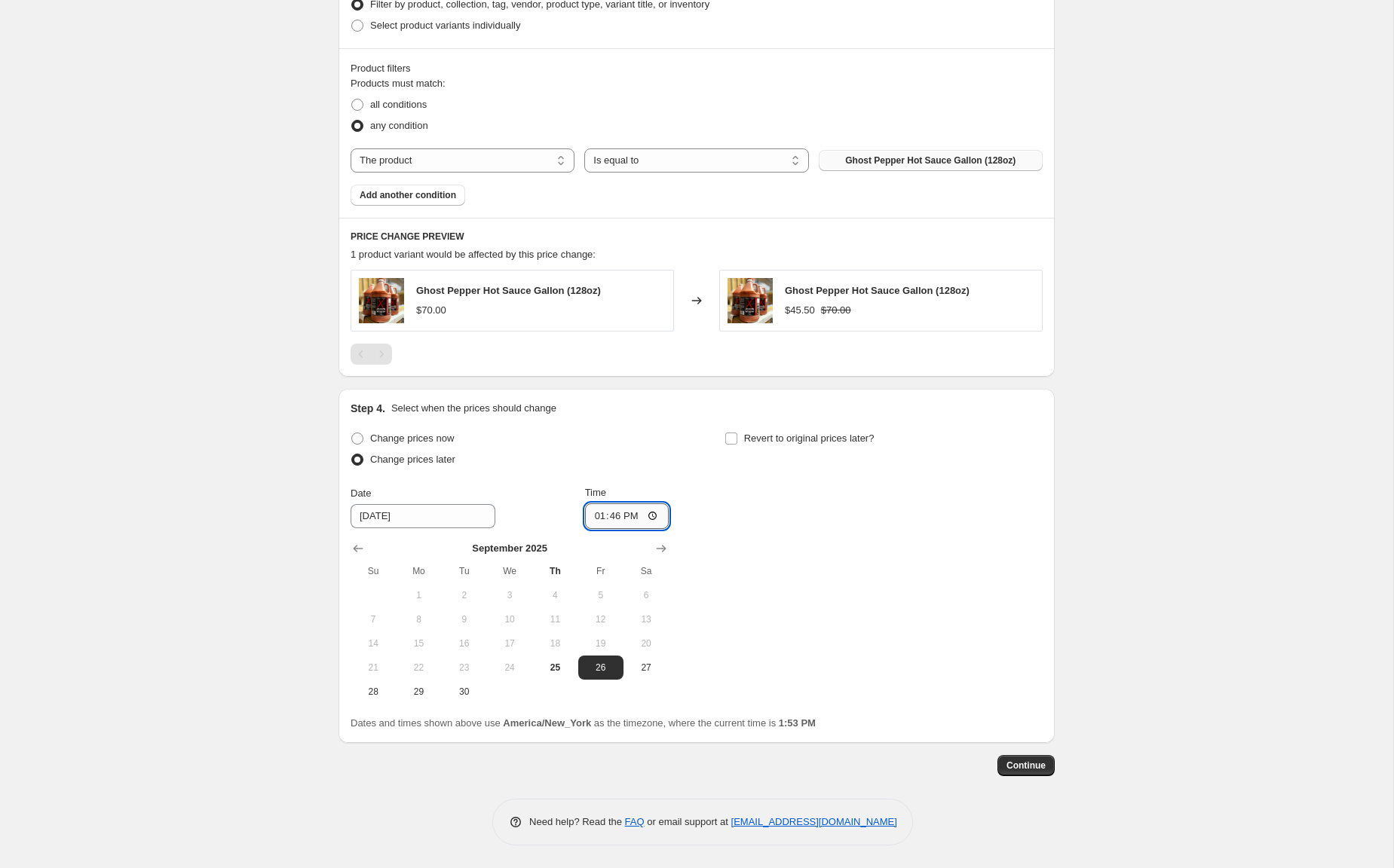
click at [612, 524] on input "13:46" at bounding box center [626, 516] width 84 height 26
type input "12:00"
click at [836, 548] on div "Change prices now Change prices later Date [DATE] Time 12:00 [DATE] Su Mo Tu We…" at bounding box center [696, 566] width 692 height 276
click at [735, 435] on input "Revert to original prices later?" at bounding box center [731, 438] width 12 height 12
checkbox input "true"
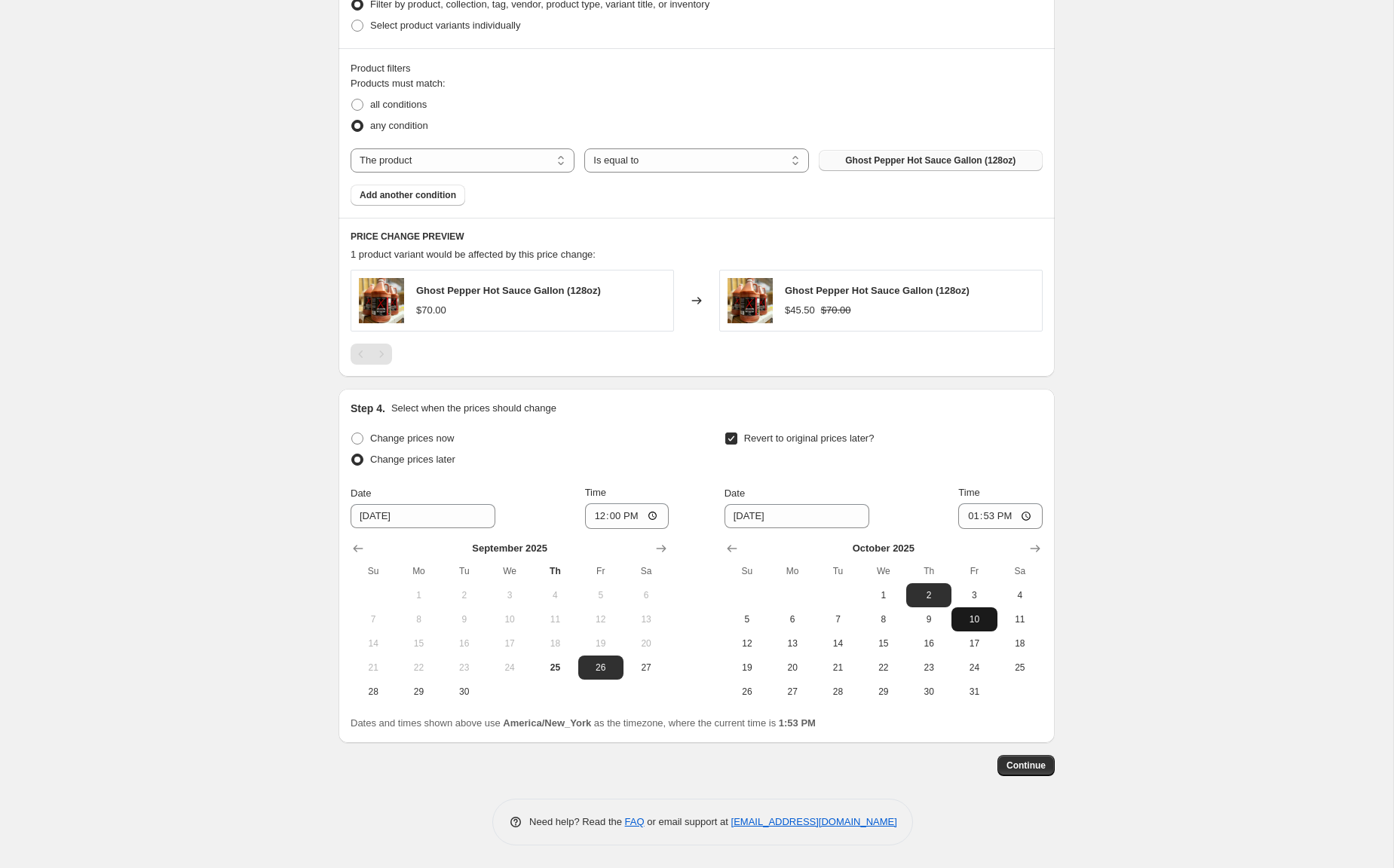
click at [974, 617] on span "10" at bounding box center [973, 619] width 33 height 12
type input "[DATE]"
click at [980, 518] on input "13:53" at bounding box center [1000, 516] width 84 height 26
click at [972, 517] on input "13:53" at bounding box center [1000, 516] width 84 height 26
type input "12:00"
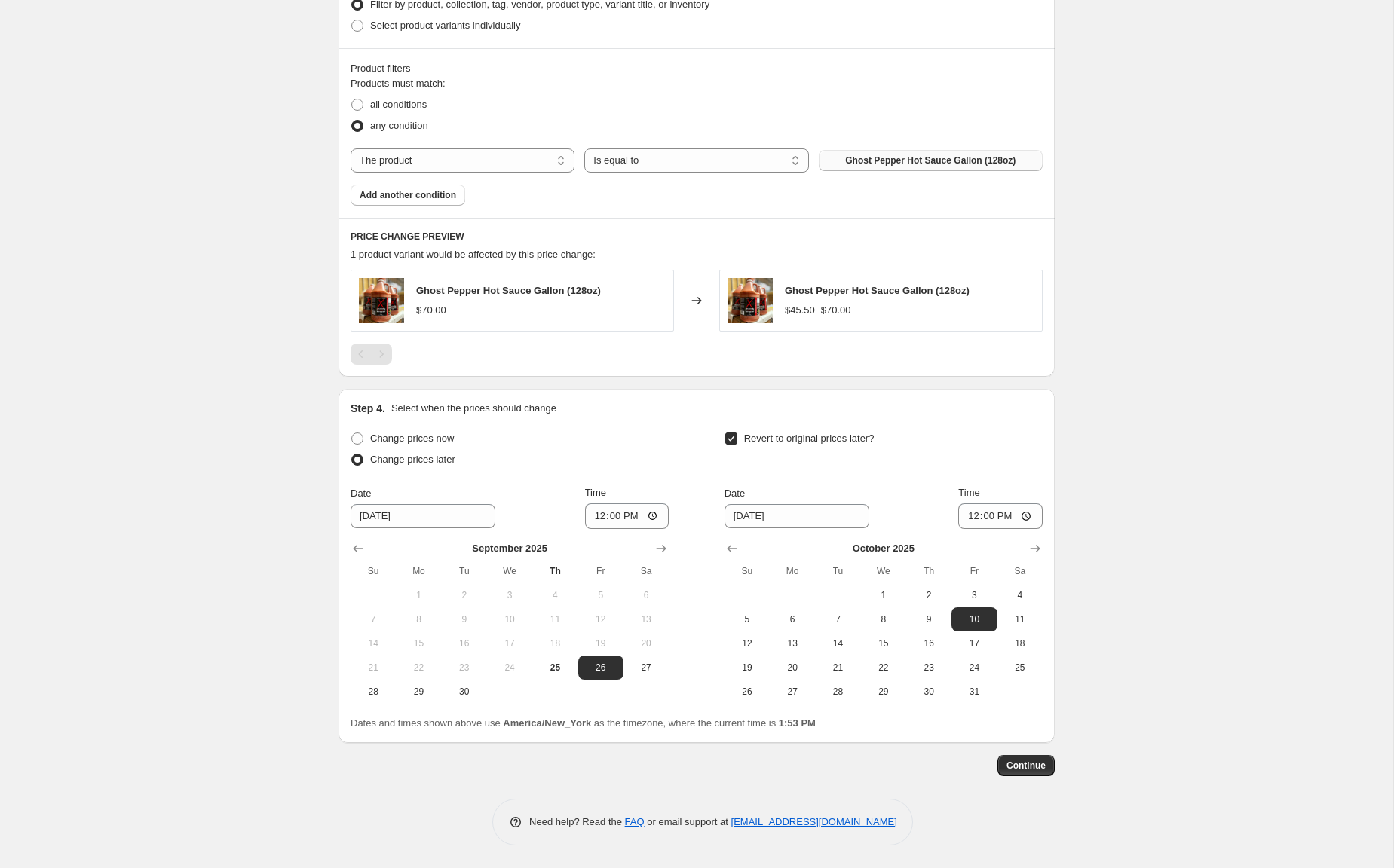
click at [1158, 579] on div "Create new price [MEDICAL_DATA]. This page is ready Create new price [MEDICAL_D…" at bounding box center [696, 39] width 1393 height 1657
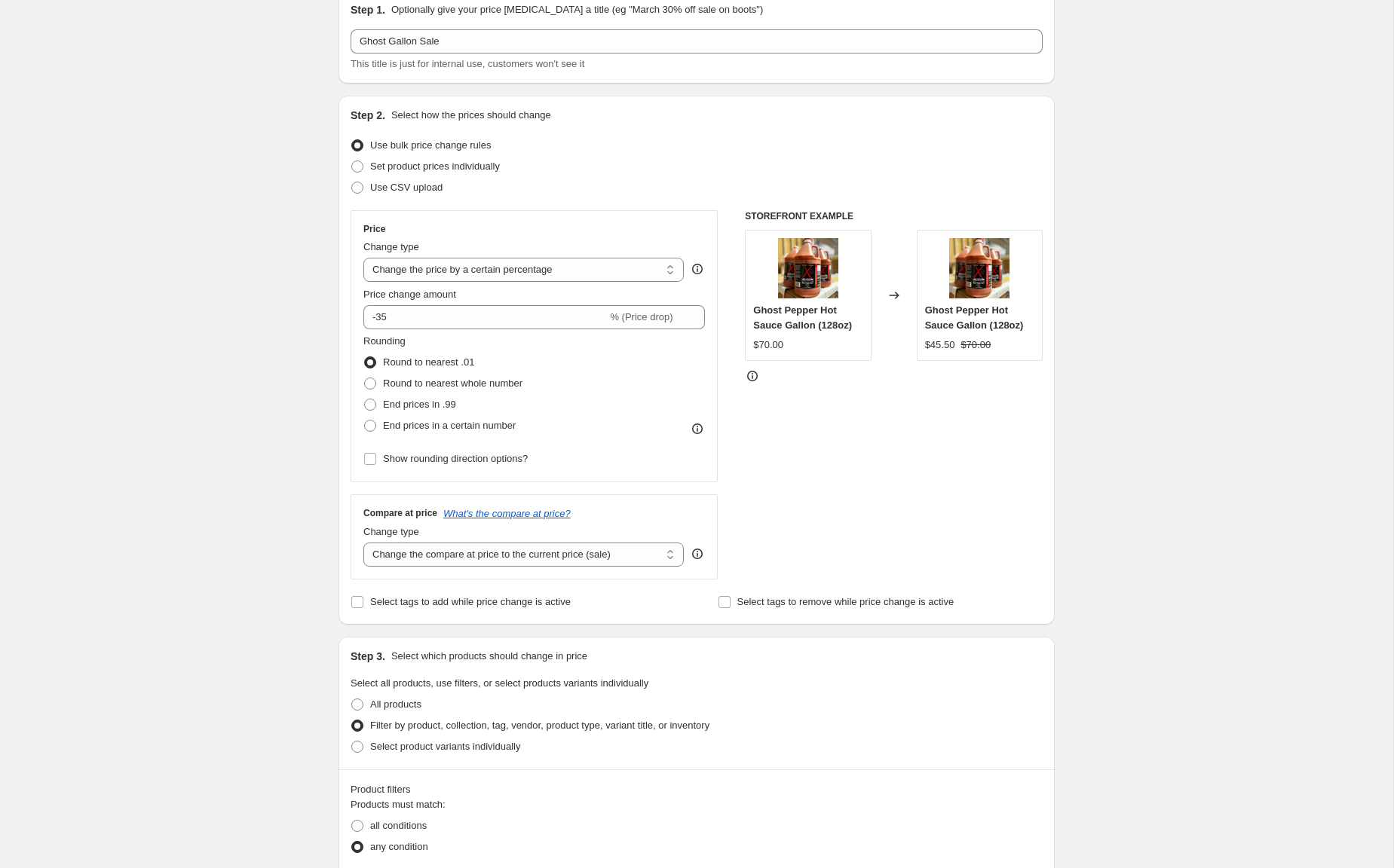
scroll to position [69, 0]
click at [473, 553] on select "Change the compare at price to the current price (sale) Change the compare at p…" at bounding box center [523, 552] width 320 height 24
click at [566, 552] on select "Change the compare at price to the current price (sale) Change the compare at p…" at bounding box center [523, 552] width 320 height 24
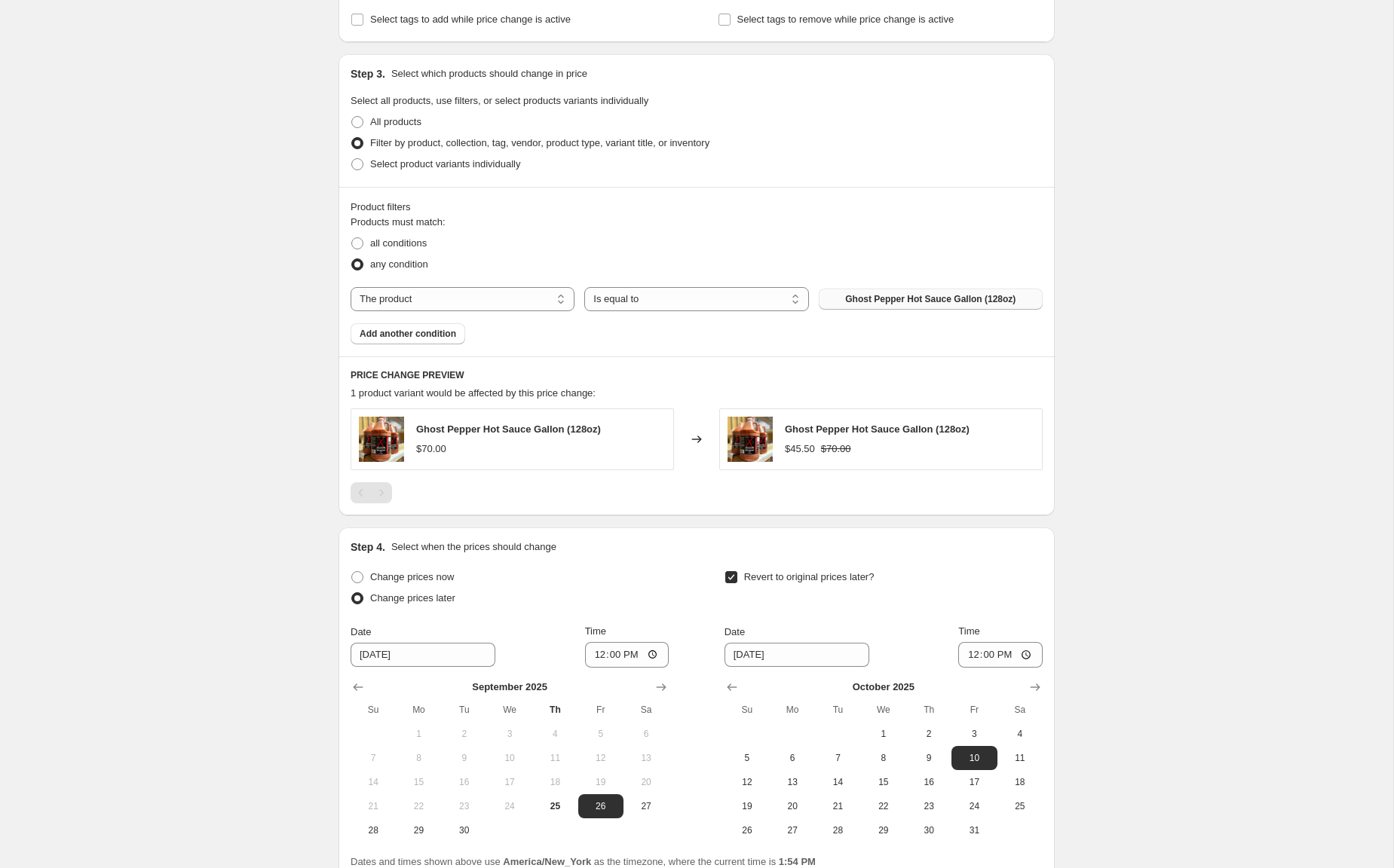
scroll to position [789, 0]
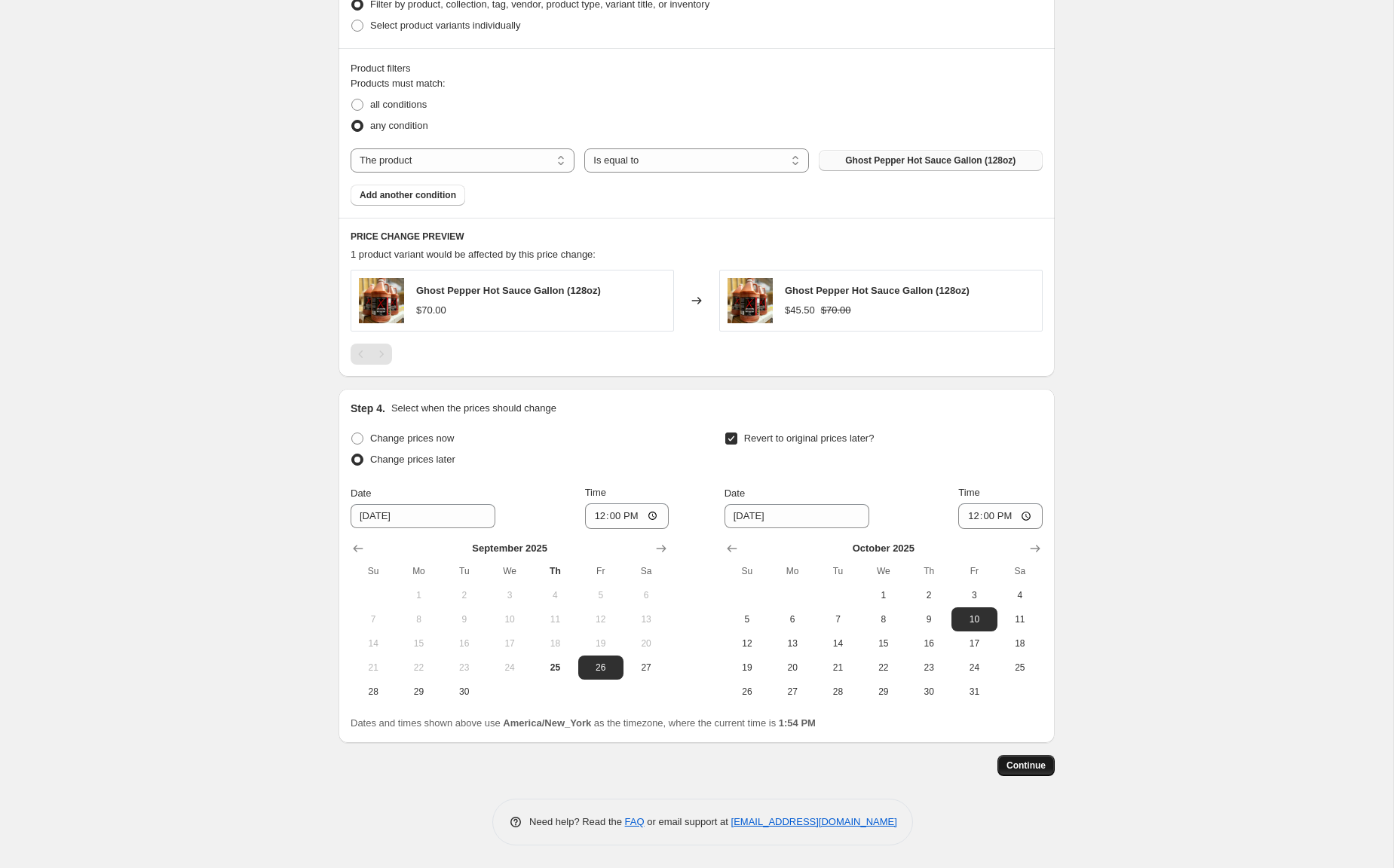
click at [1038, 771] on span "Continue" at bounding box center [1025, 765] width 39 height 12
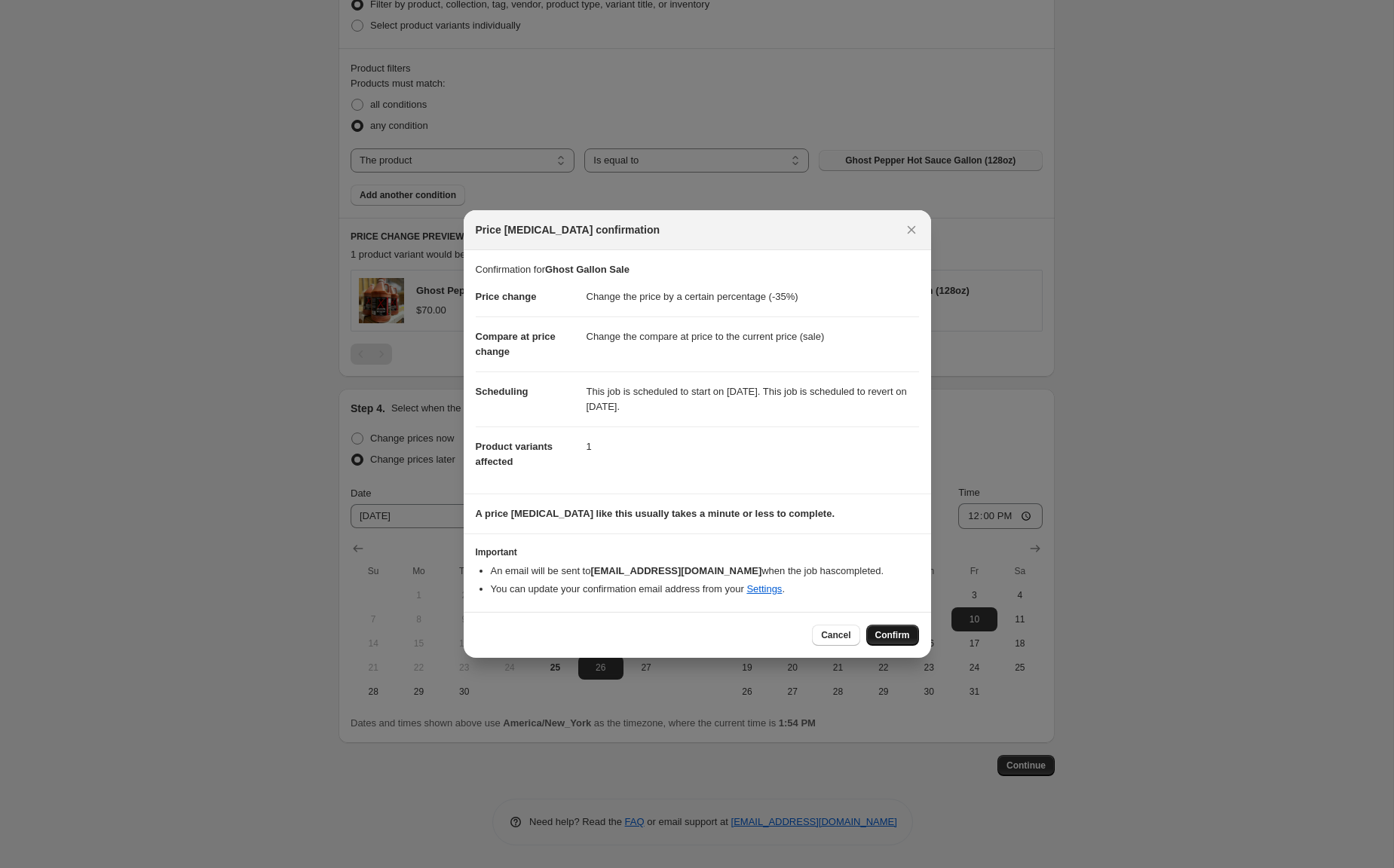
click at [906, 633] on span "Confirm" at bounding box center [892, 635] width 35 height 12
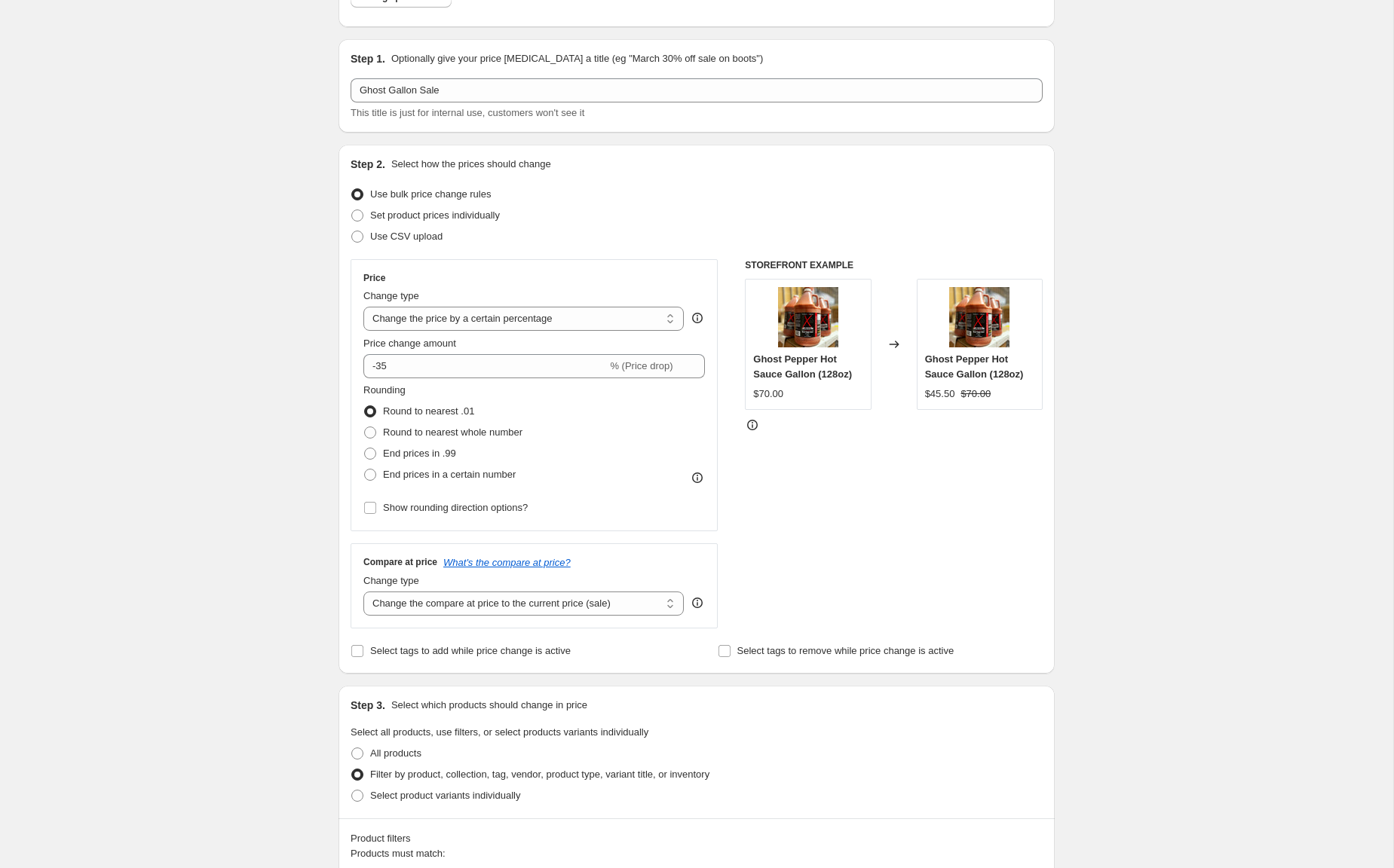
scroll to position [112, 0]
click at [838, 190] on div "Use bulk price change rules" at bounding box center [696, 193] width 692 height 21
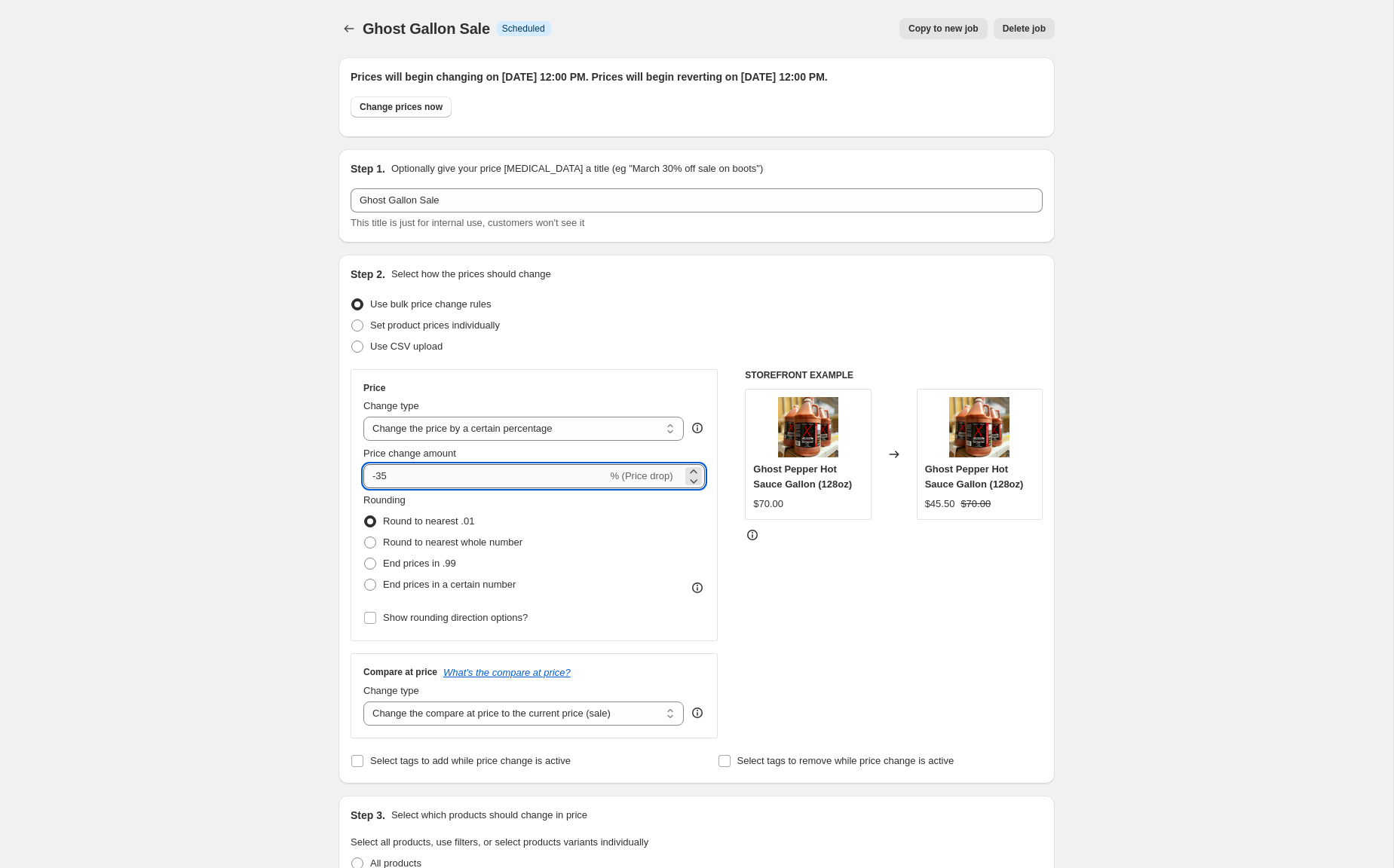
drag, startPoint x: 380, startPoint y: 476, endPoint x: 436, endPoint y: 480, distance: 56.1
click at [436, 480] on input "-35" at bounding box center [484, 476] width 243 height 24
drag, startPoint x: 378, startPoint y: 475, endPoint x: 429, endPoint y: 477, distance: 51.0
click at [429, 477] on input "-35" at bounding box center [484, 476] width 243 height 24
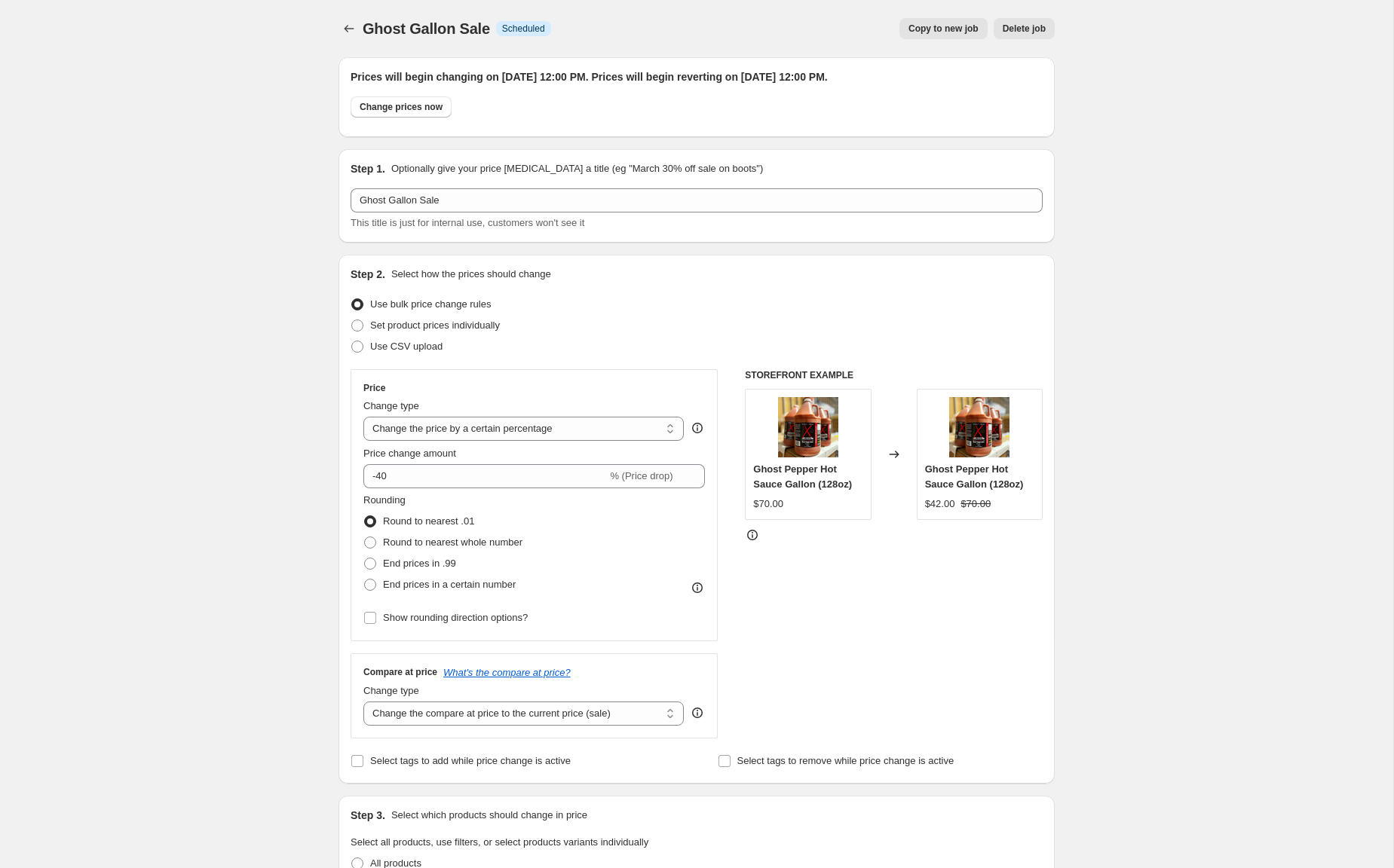
drag, startPoint x: 924, startPoint y: 600, endPoint x: 910, endPoint y: 610, distance: 17.2
click at [924, 600] on div "STOREFRONT EXAMPLE Ghost Pepper Hot Sauce Gallon (128oz) $70.00 Changed to Ghos…" at bounding box center [893, 554] width 298 height 369
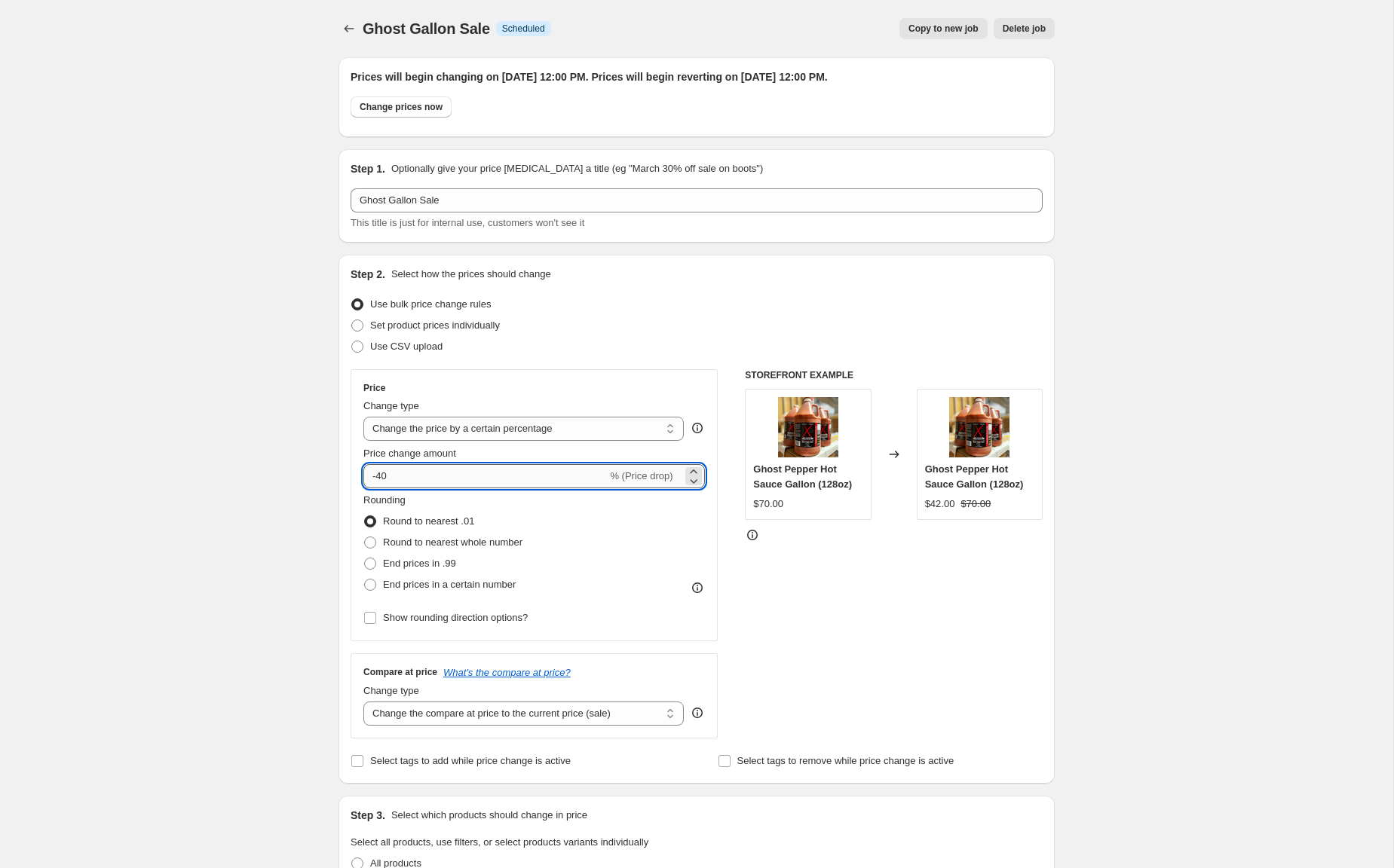
drag, startPoint x: 376, startPoint y: 475, endPoint x: 425, endPoint y: 475, distance: 49.0
click at [425, 475] on input "-40" at bounding box center [484, 476] width 243 height 24
type input "-42"
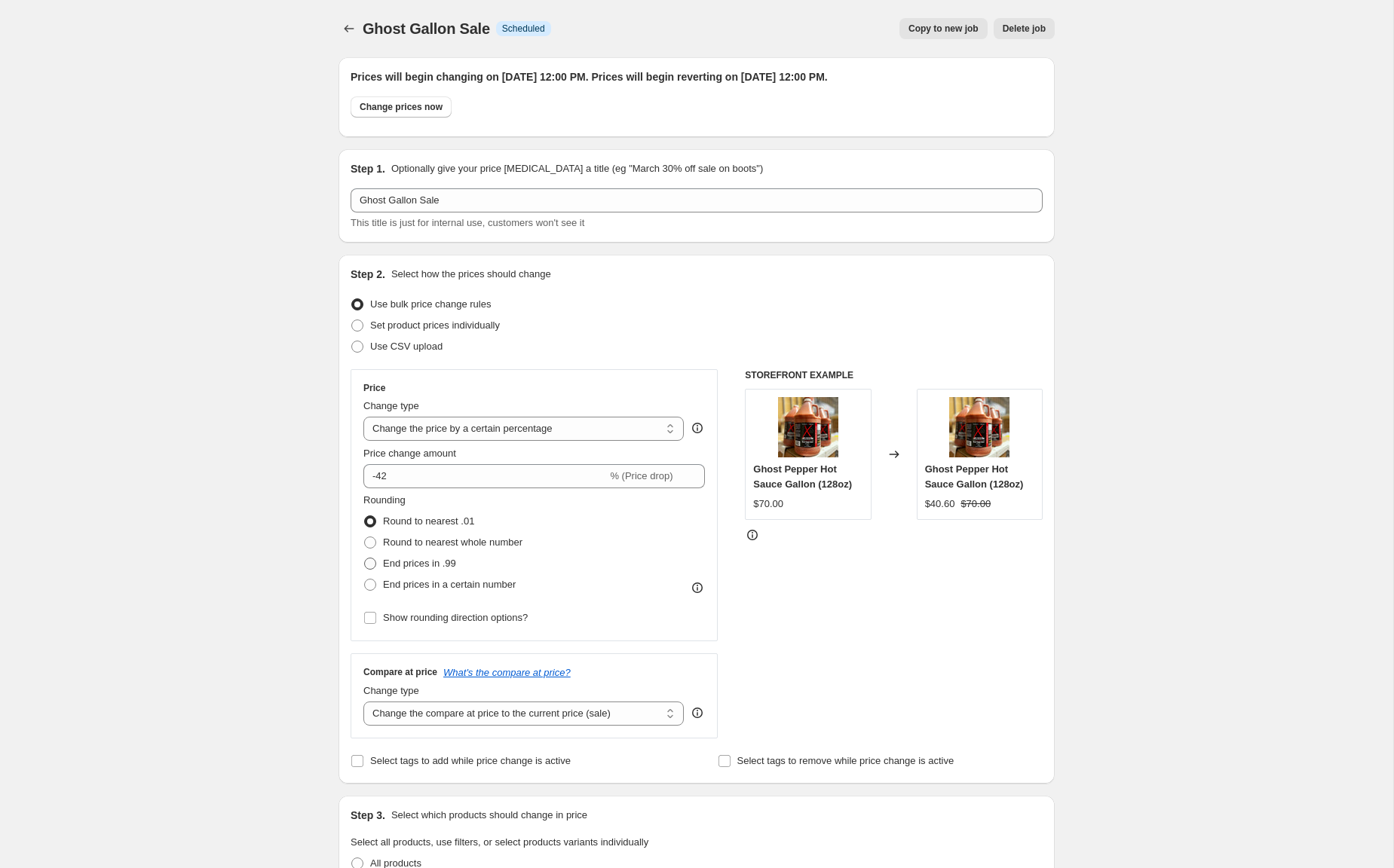
click at [422, 560] on span "End prices in .99" at bounding box center [419, 564] width 73 height 11
click at [365, 559] on input "End prices in .99" at bounding box center [364, 558] width 1 height 1
radio input "true"
click at [916, 581] on div "STOREFRONT EXAMPLE Ghost Pepper Hot Sauce Gallon (128oz) $70.00 Changed to Ghos…" at bounding box center [893, 554] width 298 height 369
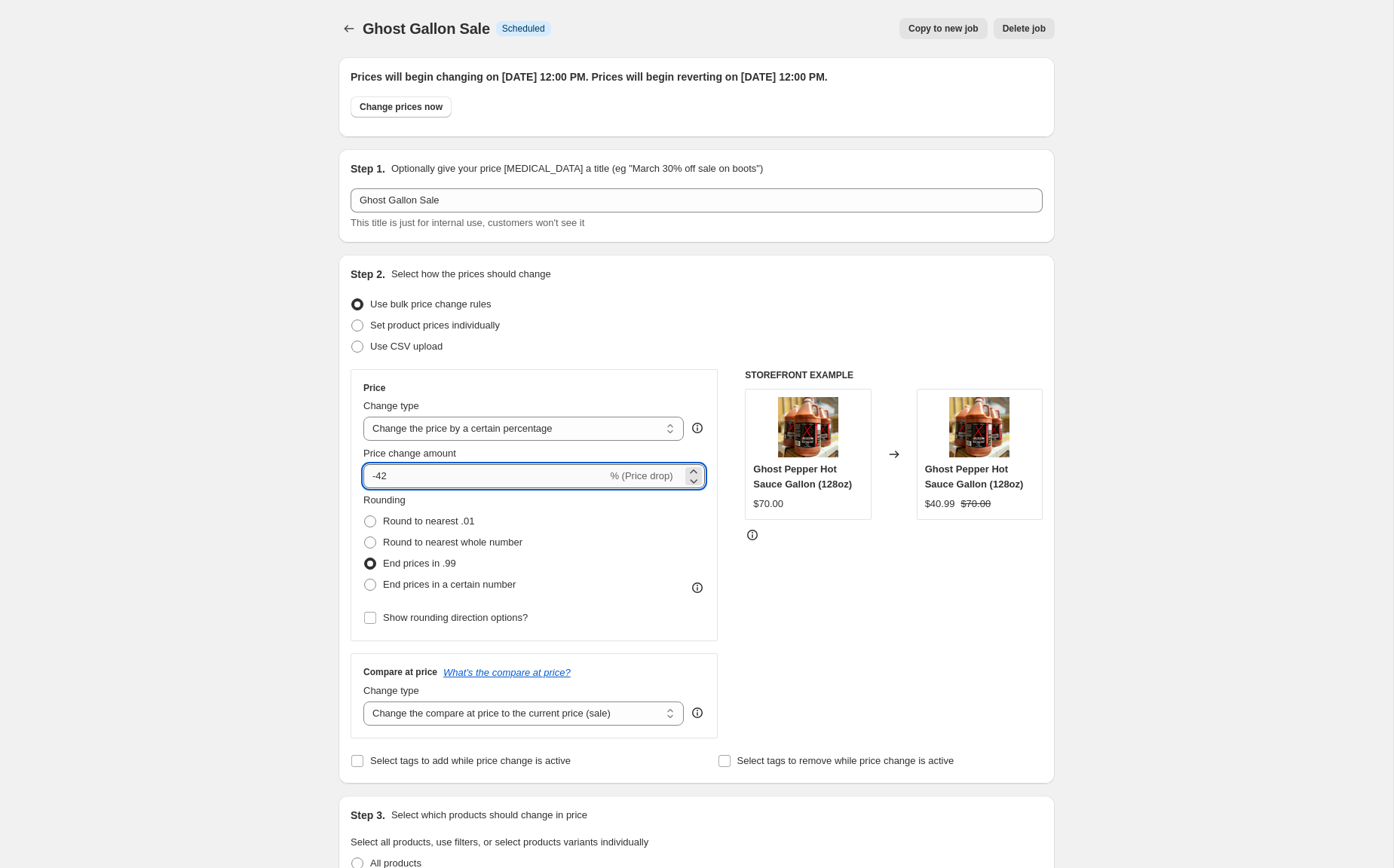
click at [389, 478] on input "-42" at bounding box center [484, 476] width 243 height 24
type input "-43"
click at [978, 662] on div "STOREFRONT EXAMPLE Ghost Pepper Hot Sauce Gallon (128oz) $70.00 Changed to Ghos…" at bounding box center [893, 554] width 298 height 369
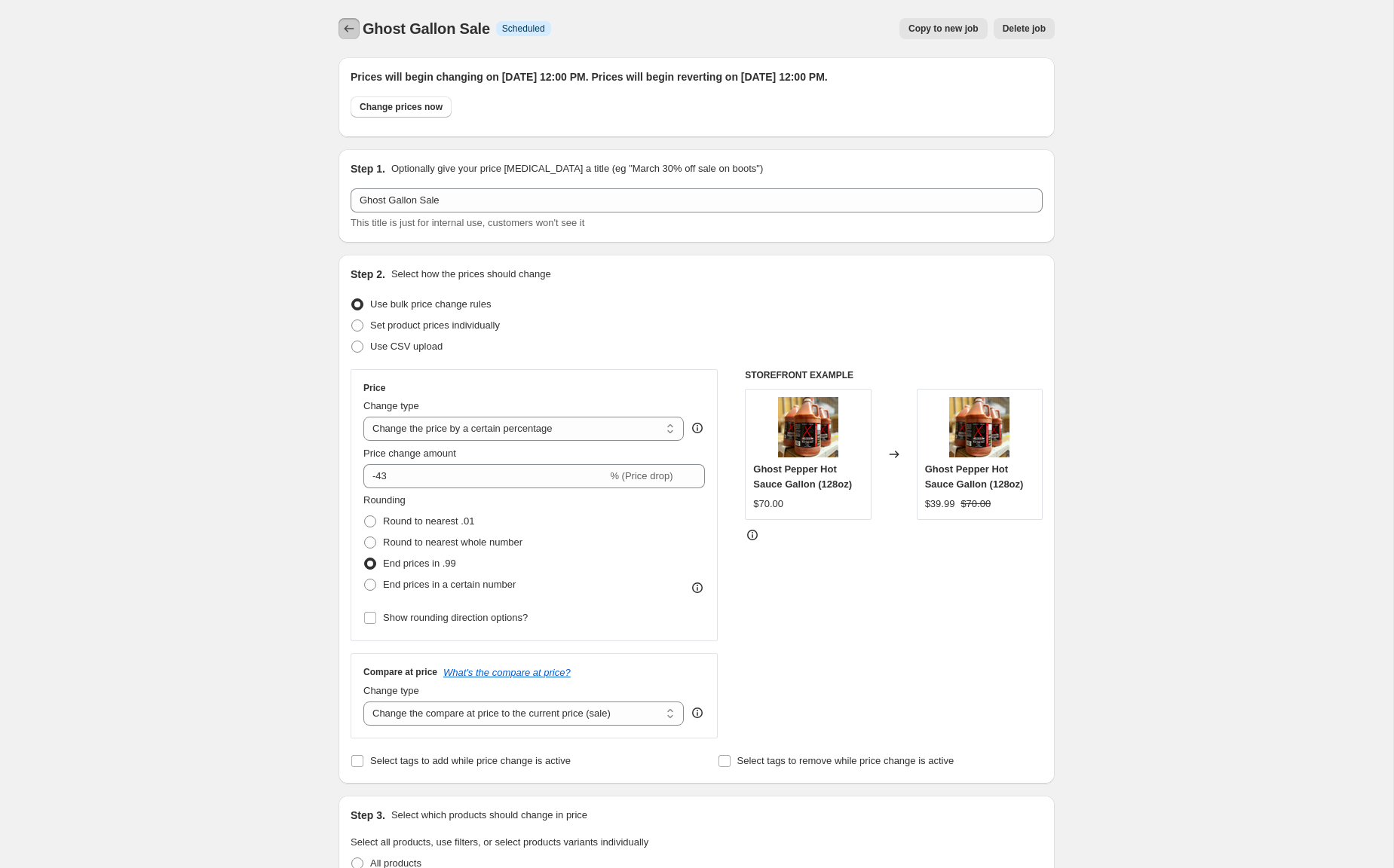
click at [342, 33] on icon "Price change jobs" at bounding box center [348, 28] width 15 height 15
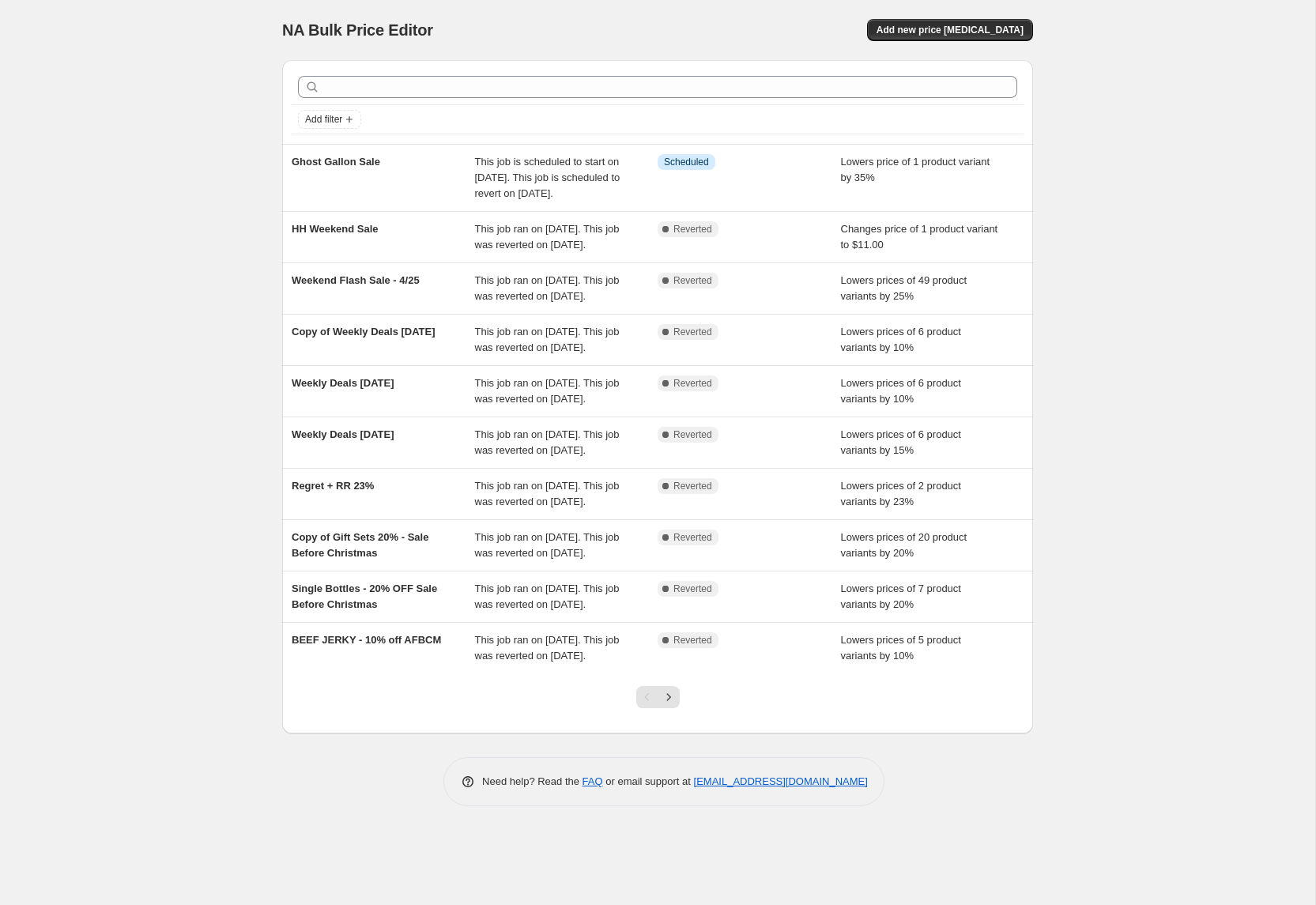
click at [163, 122] on div "NA Bulk Price Editor. This page is ready NA Bulk Price Editor Add new price [ME…" at bounding box center [658, 452] width 1315 height 905
click at [223, 84] on div "NA Bulk Price Editor. This page is ready NA Bulk Price Editor Add new price [ME…" at bounding box center [658, 452] width 1315 height 905
